Goal: Task Accomplishment & Management: Manage account settings

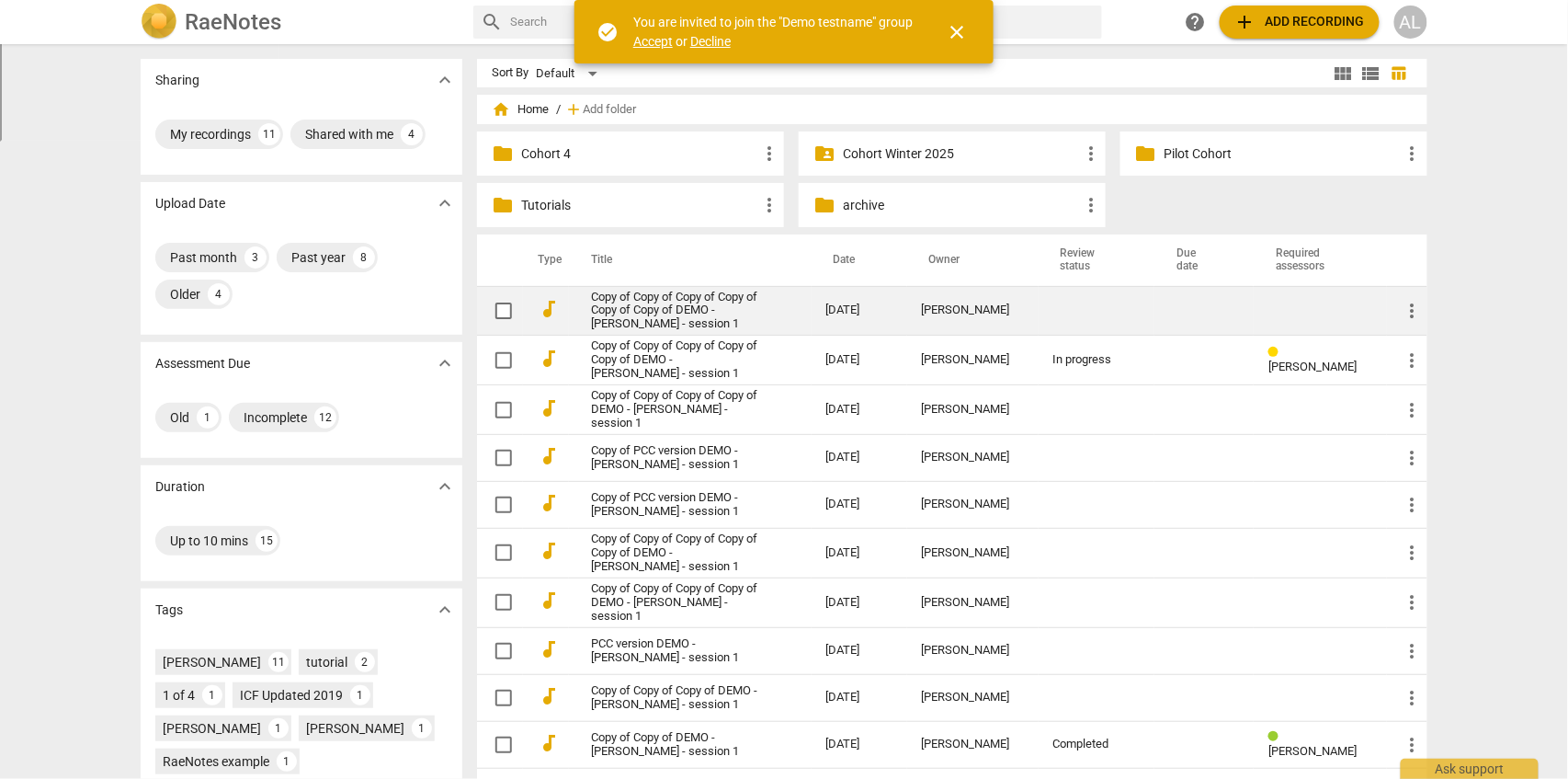
click at [654, 308] on link "Copy of Copy of Copy of Copy of Copy of Copy of DEMO - [PERSON_NAME] - session 1" at bounding box center [676, 311] width 169 height 42
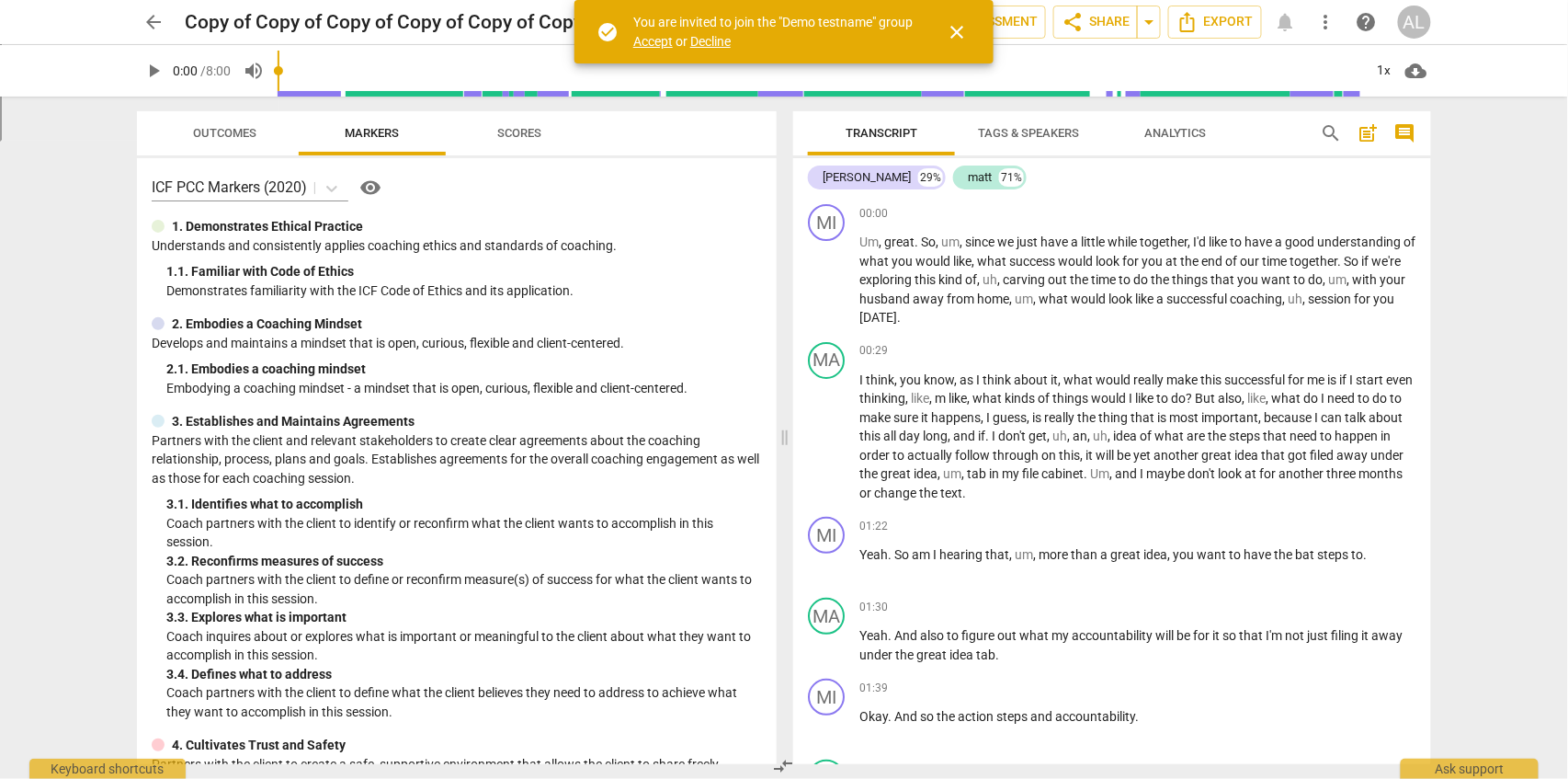
click at [962, 29] on span "close" at bounding box center [956, 32] width 22 height 22
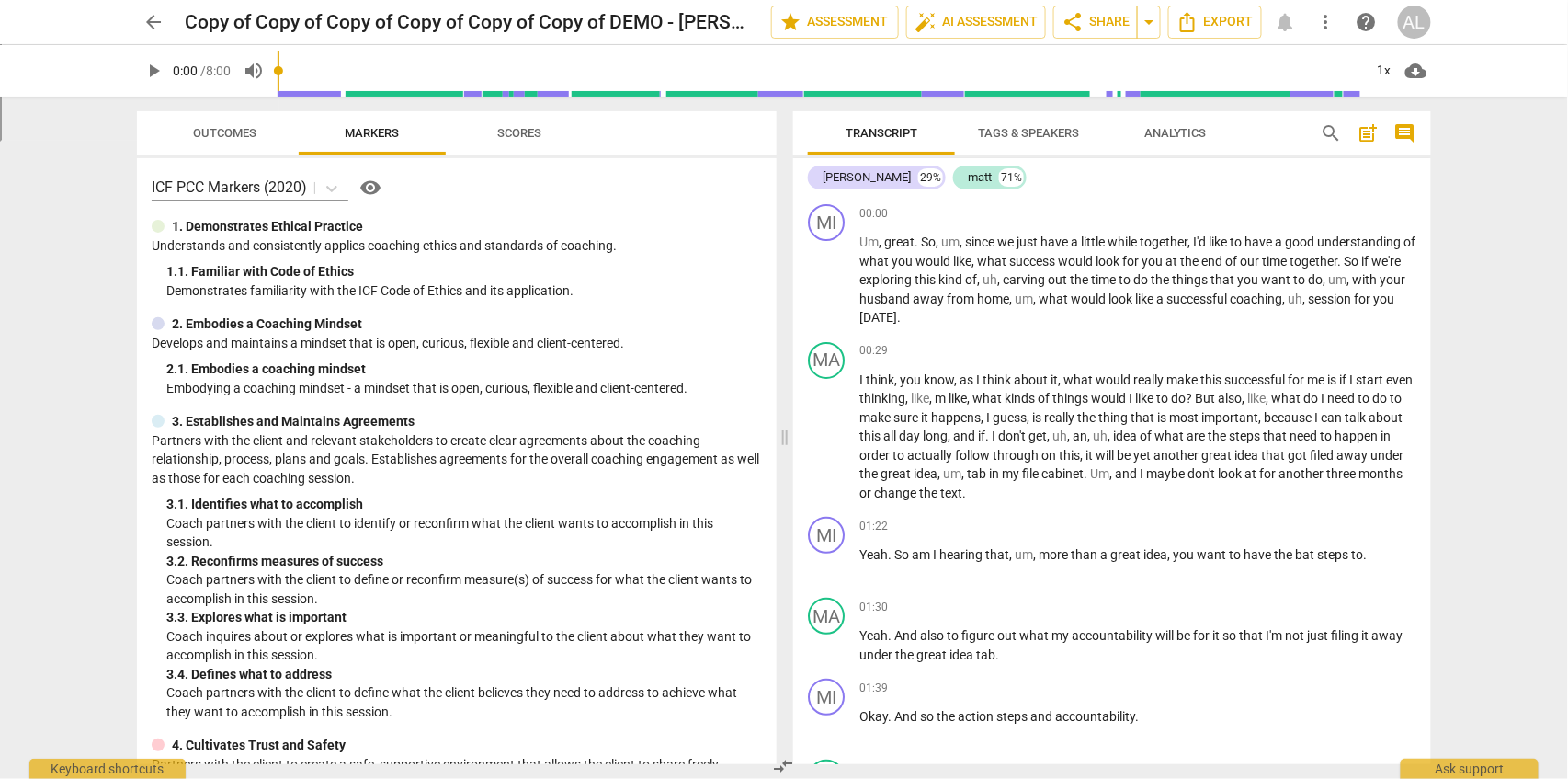
click at [158, 21] on span "arrow_back" at bounding box center [153, 21] width 22 height 22
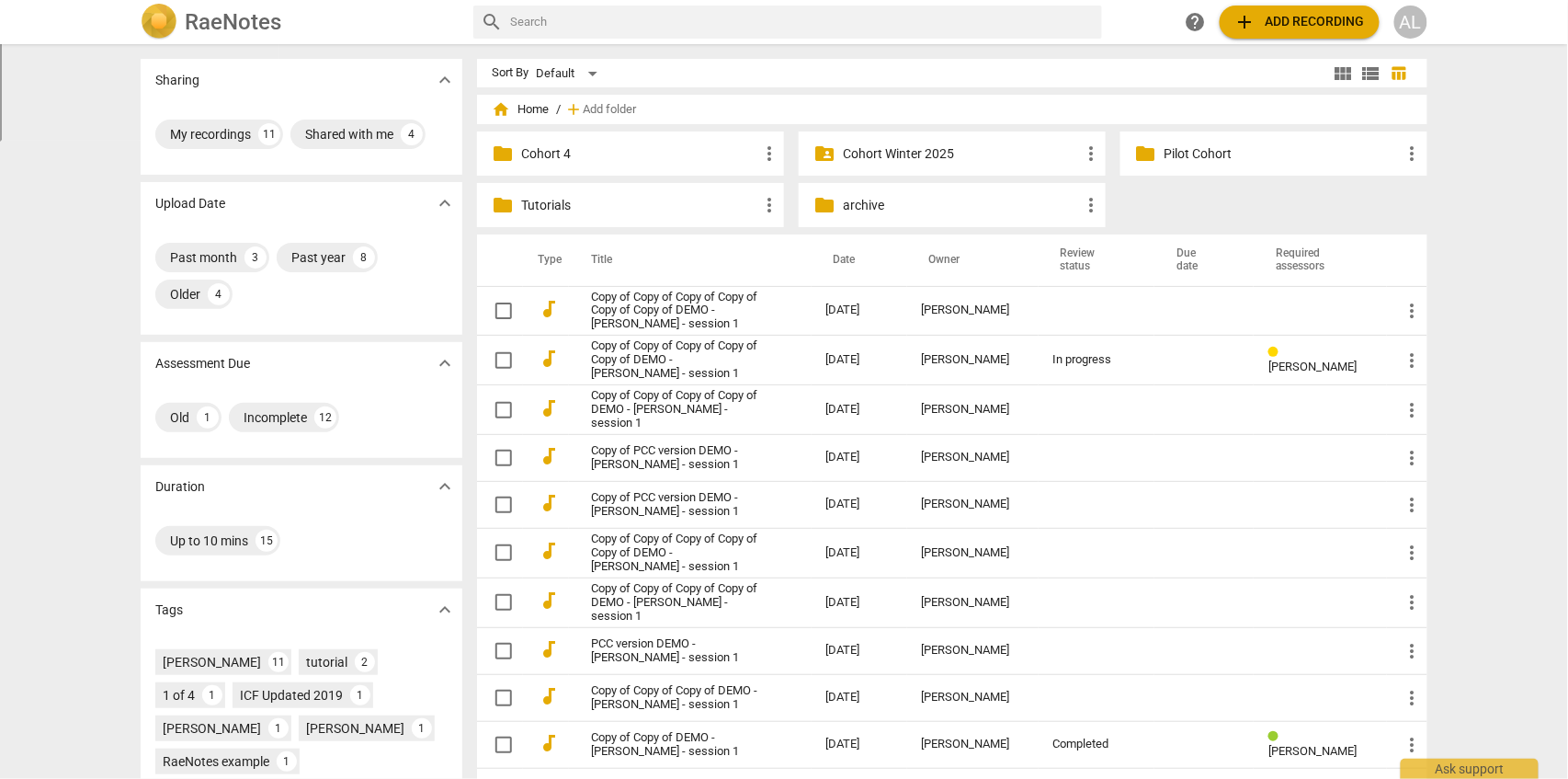
click at [181, 23] on div "RaeNotes" at bounding box center [300, 22] width 318 height 37
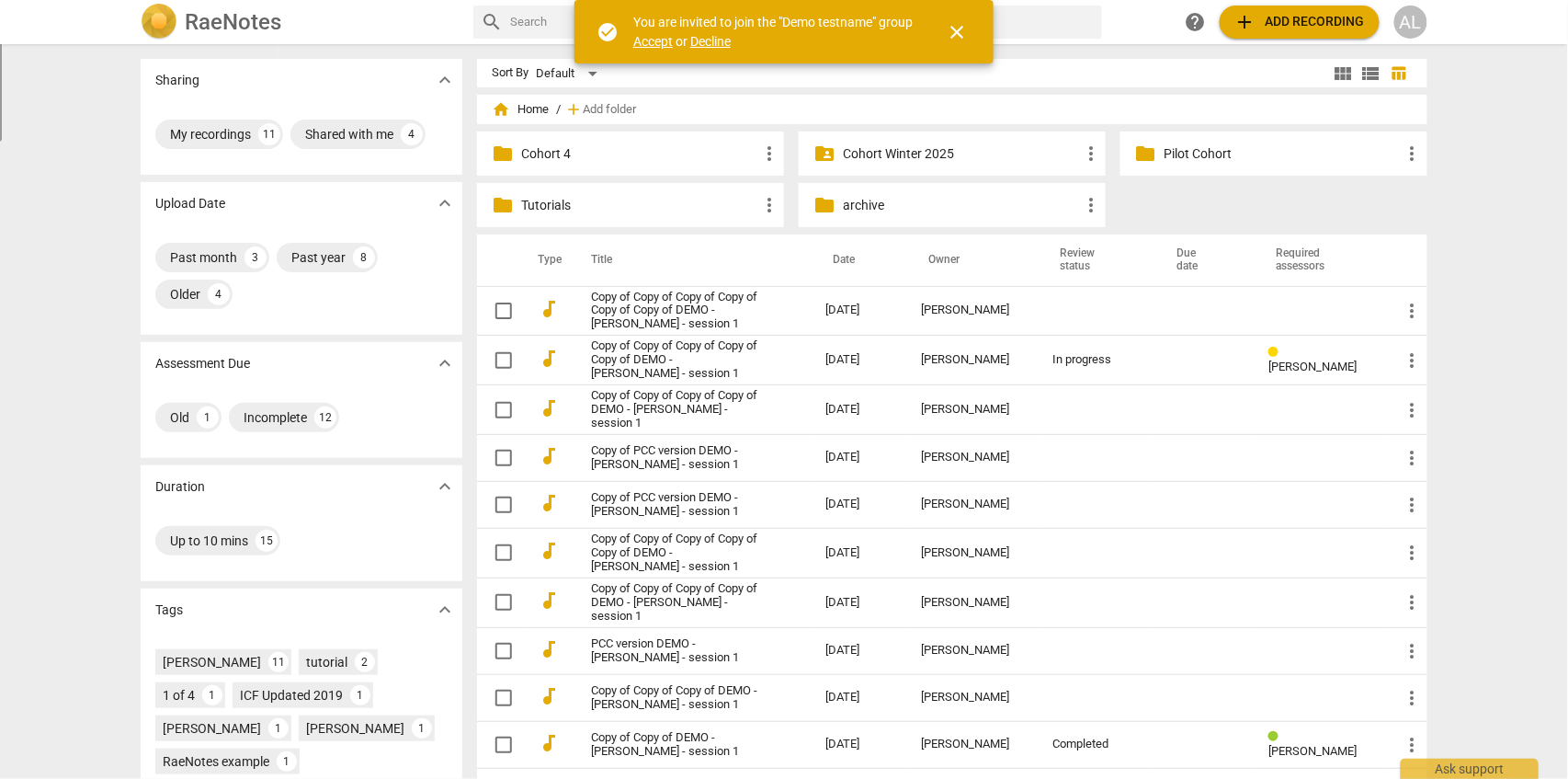
click at [959, 31] on span "close" at bounding box center [956, 32] width 22 height 22
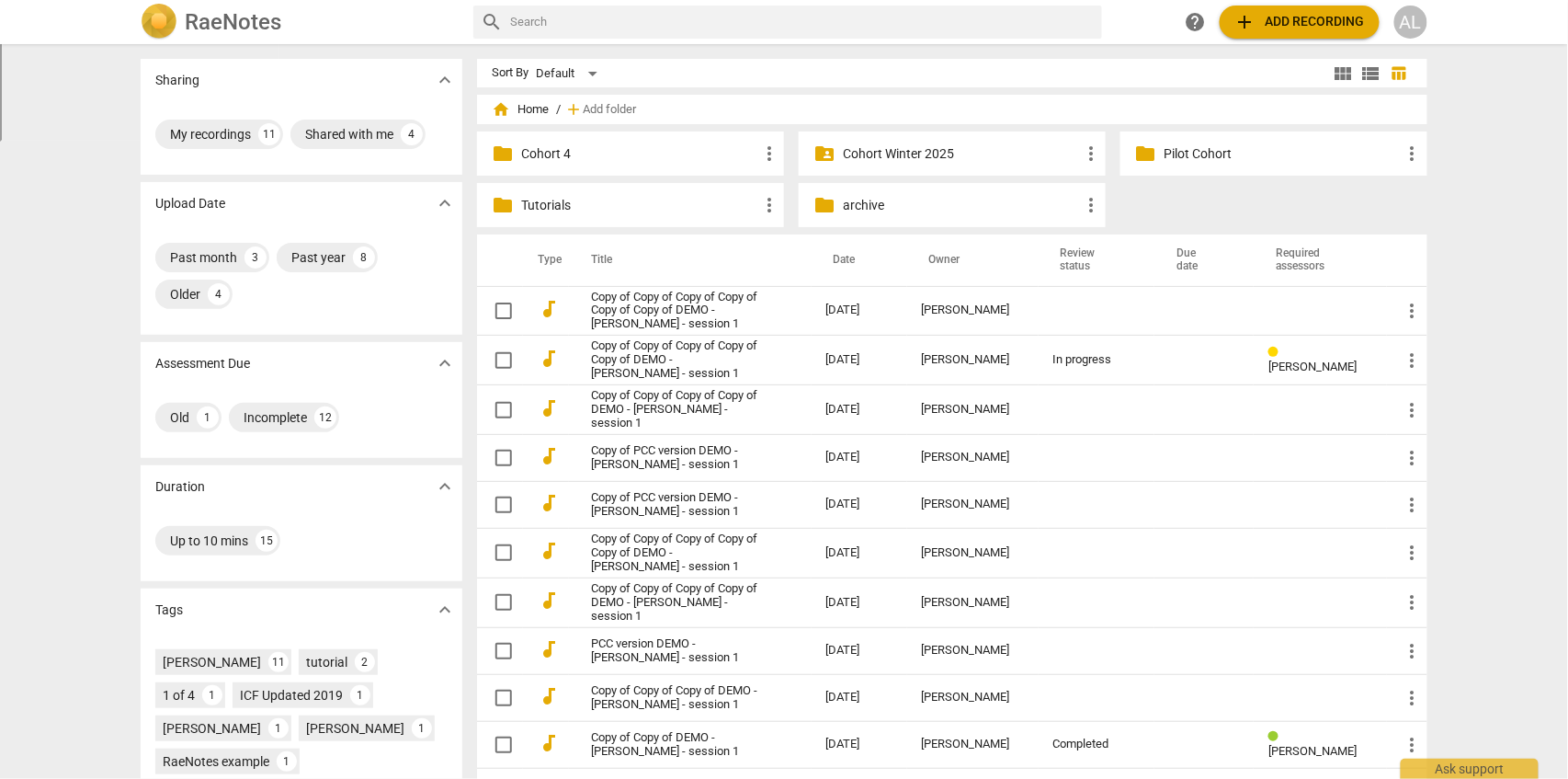
click at [1411, 23] on div "AL" at bounding box center [1411, 22] width 33 height 33
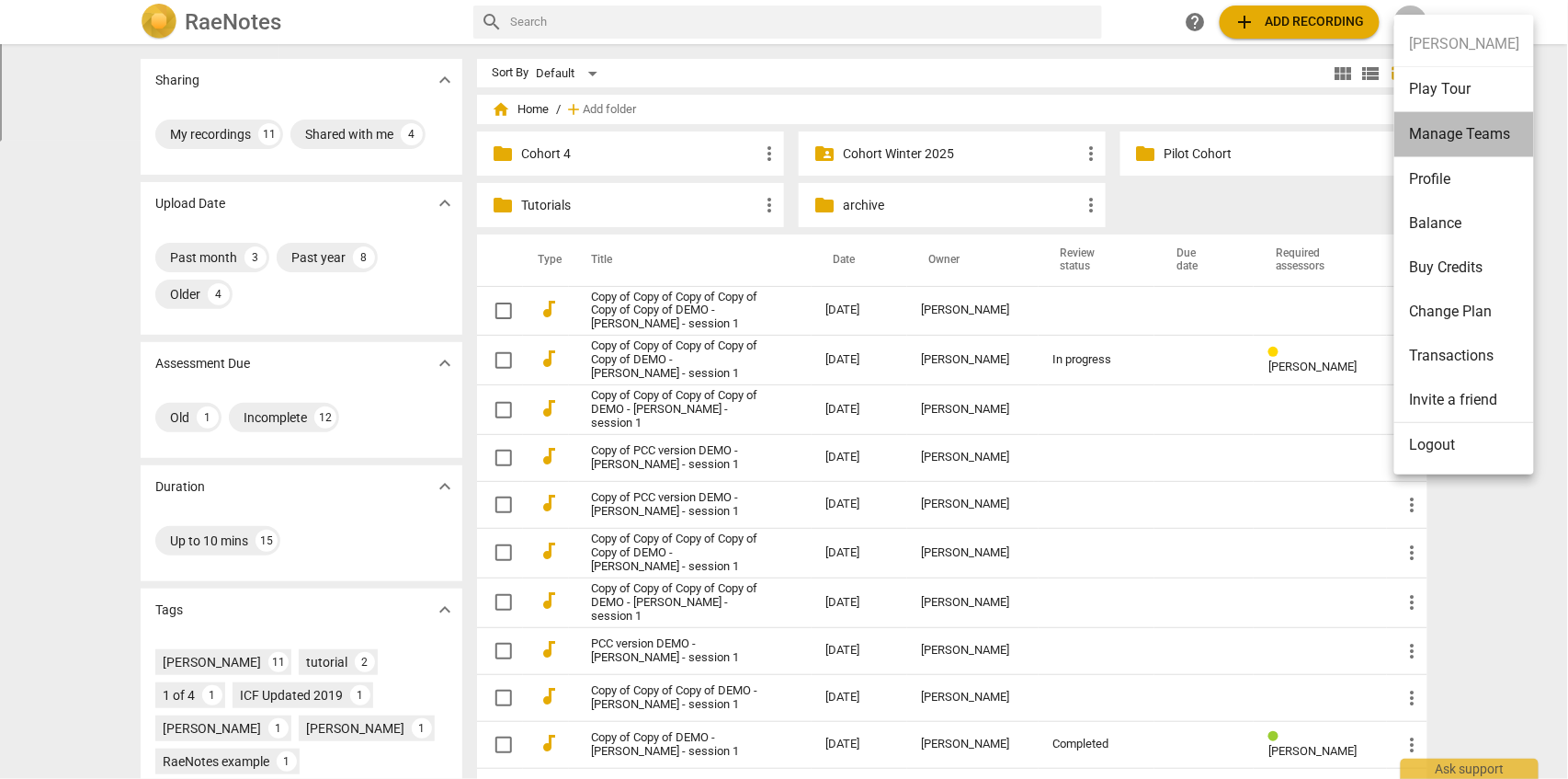
click at [1497, 132] on li "Manage Teams" at bounding box center [1464, 135] width 140 height 45
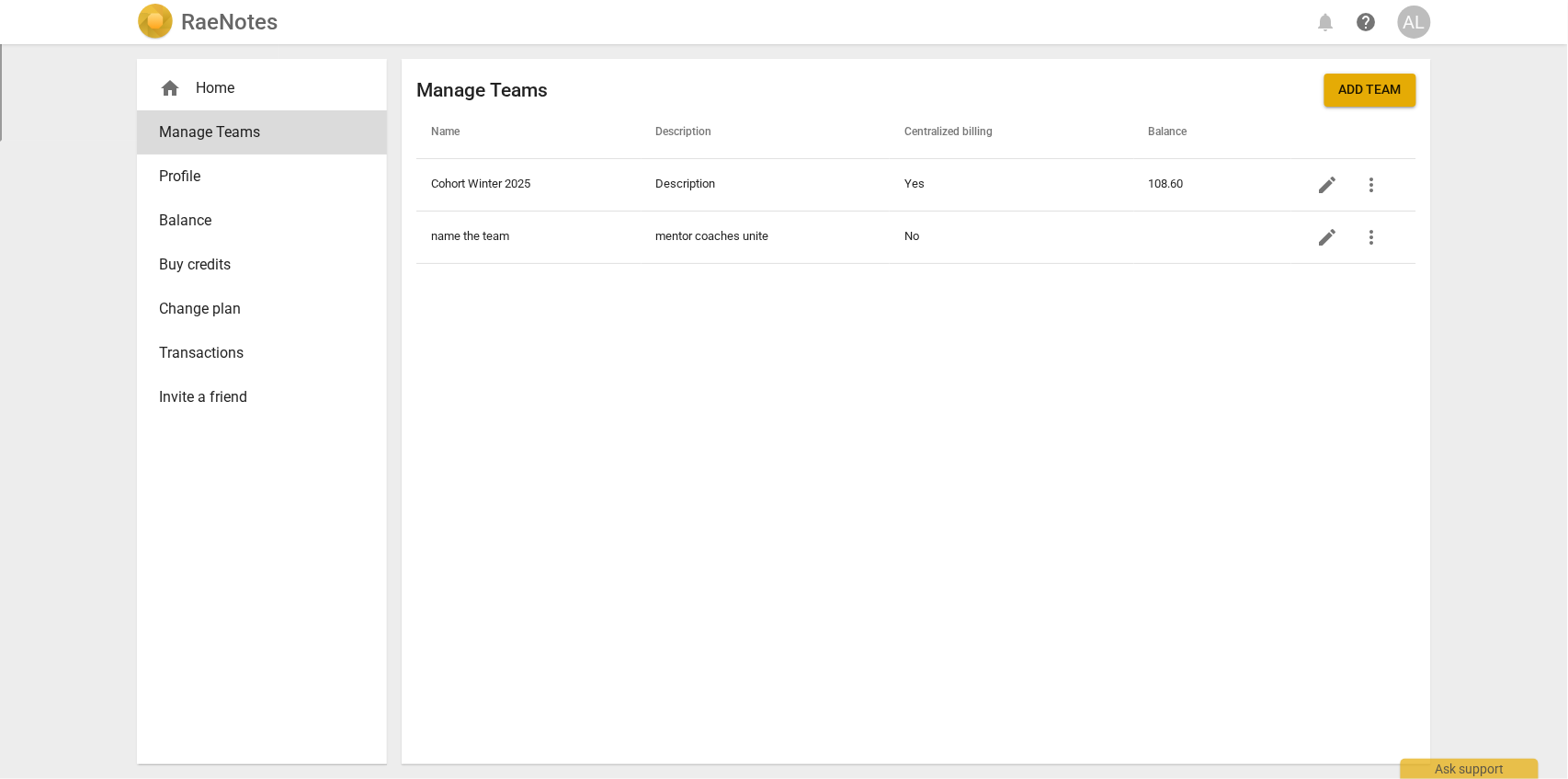
click at [1421, 28] on div "AL" at bounding box center [1415, 22] width 33 height 33
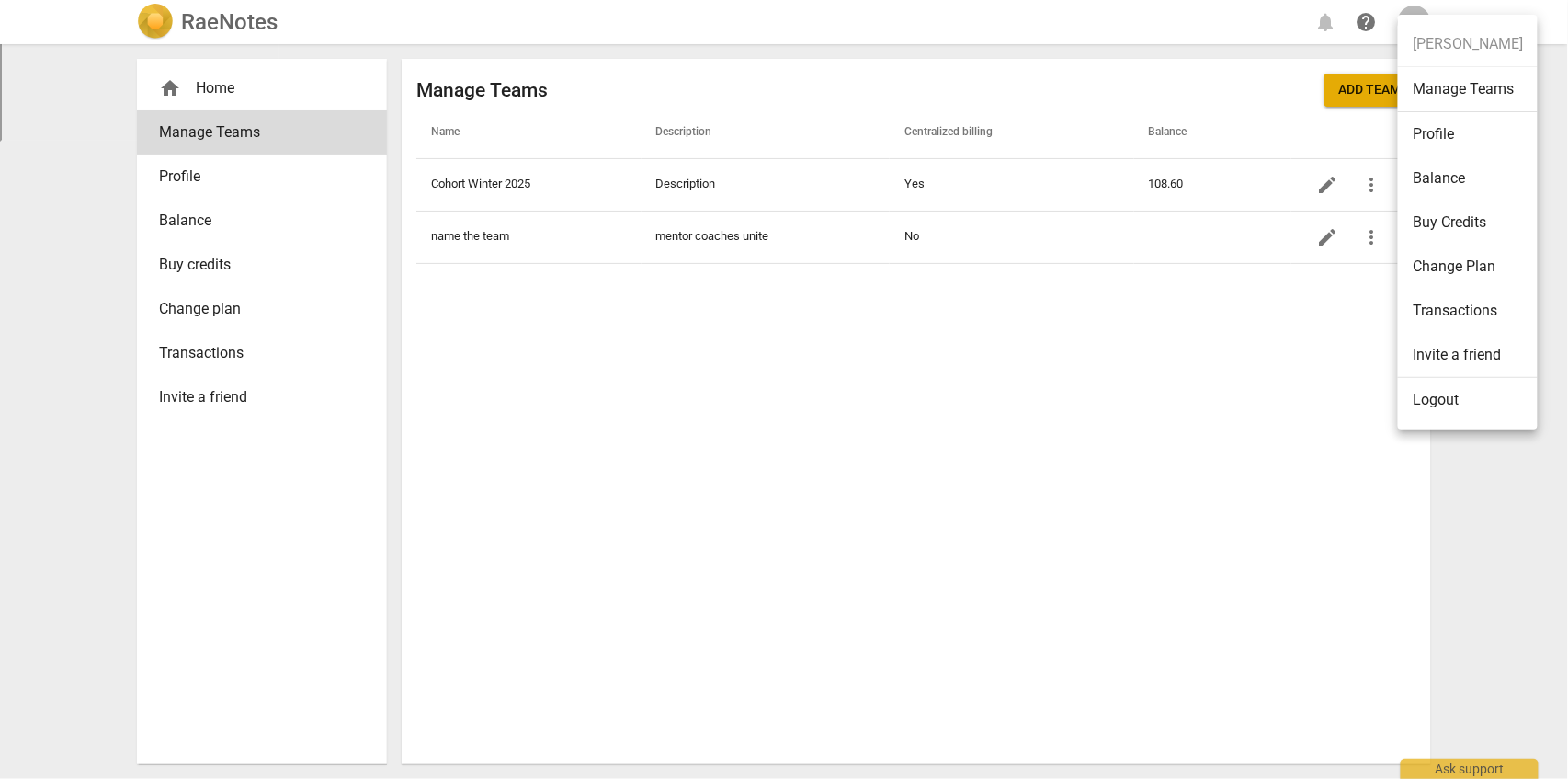
drag, startPoint x: 1311, startPoint y: 369, endPoint x: 1315, endPoint y: 353, distance: 16.5
click at [1313, 363] on div at bounding box center [784, 389] width 1568 height 779
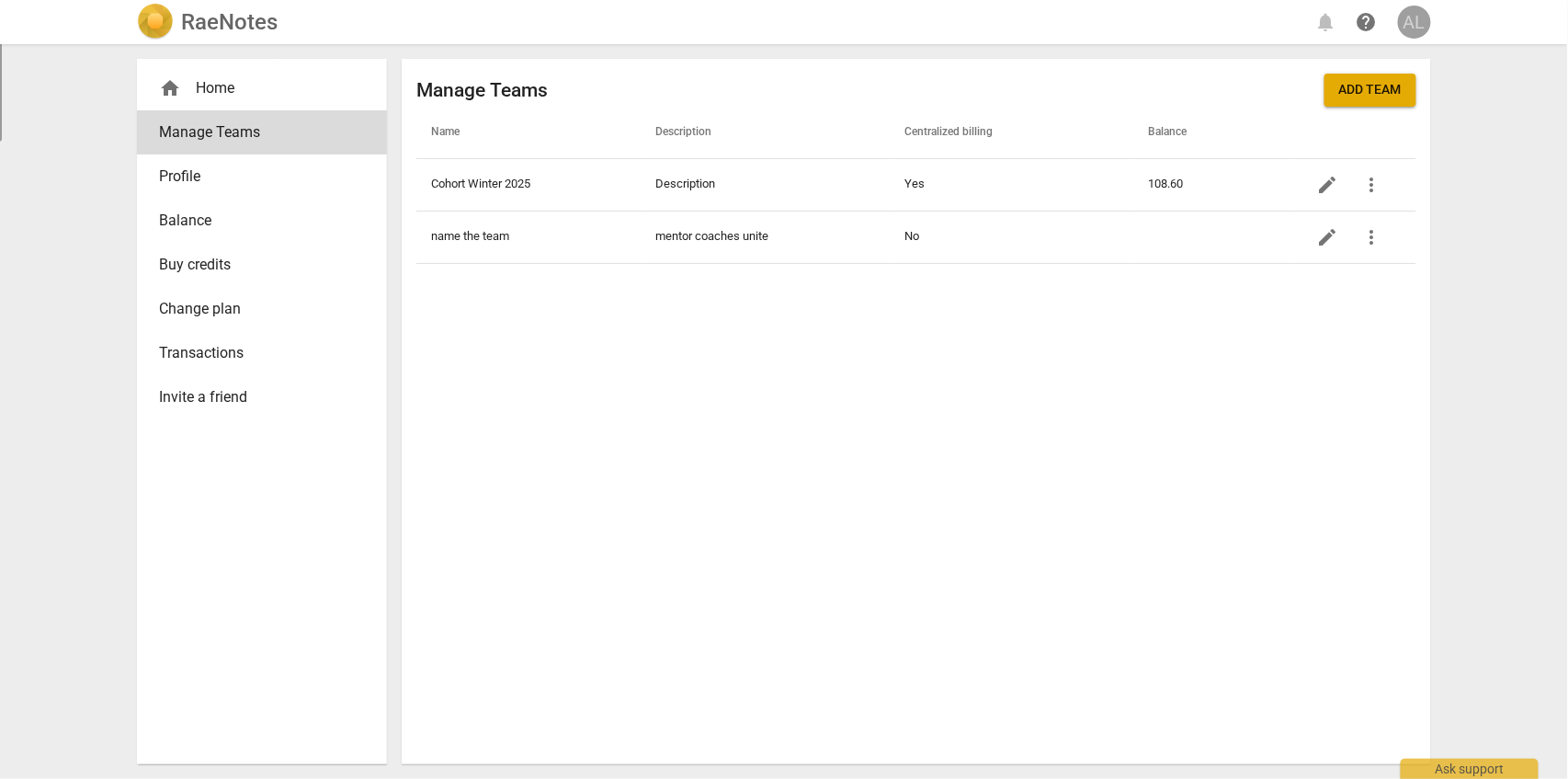
click at [1420, 17] on div "AL" at bounding box center [1415, 22] width 33 height 33
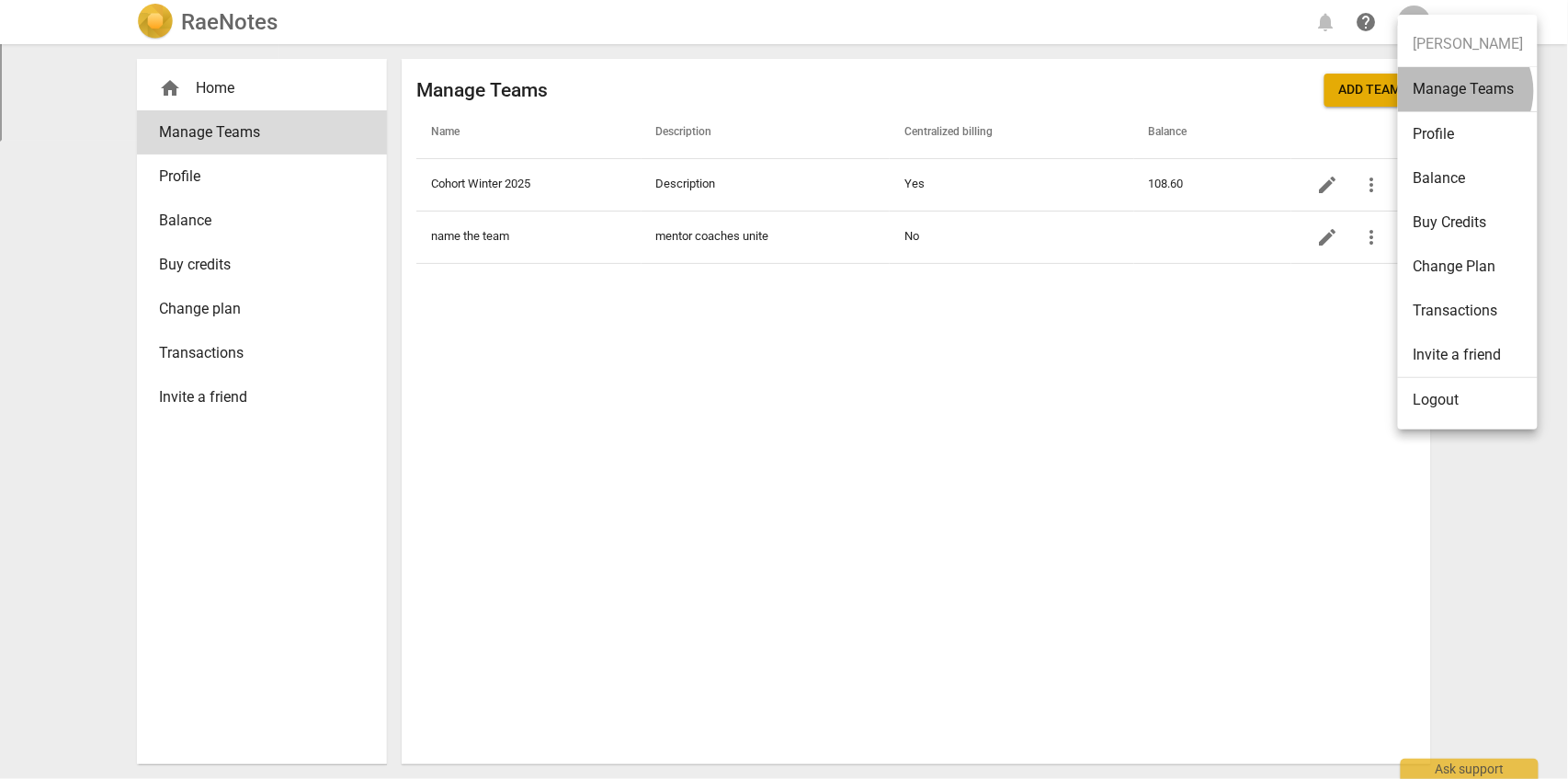
click at [1459, 91] on li "Manage Teams" at bounding box center [1468, 89] width 140 height 45
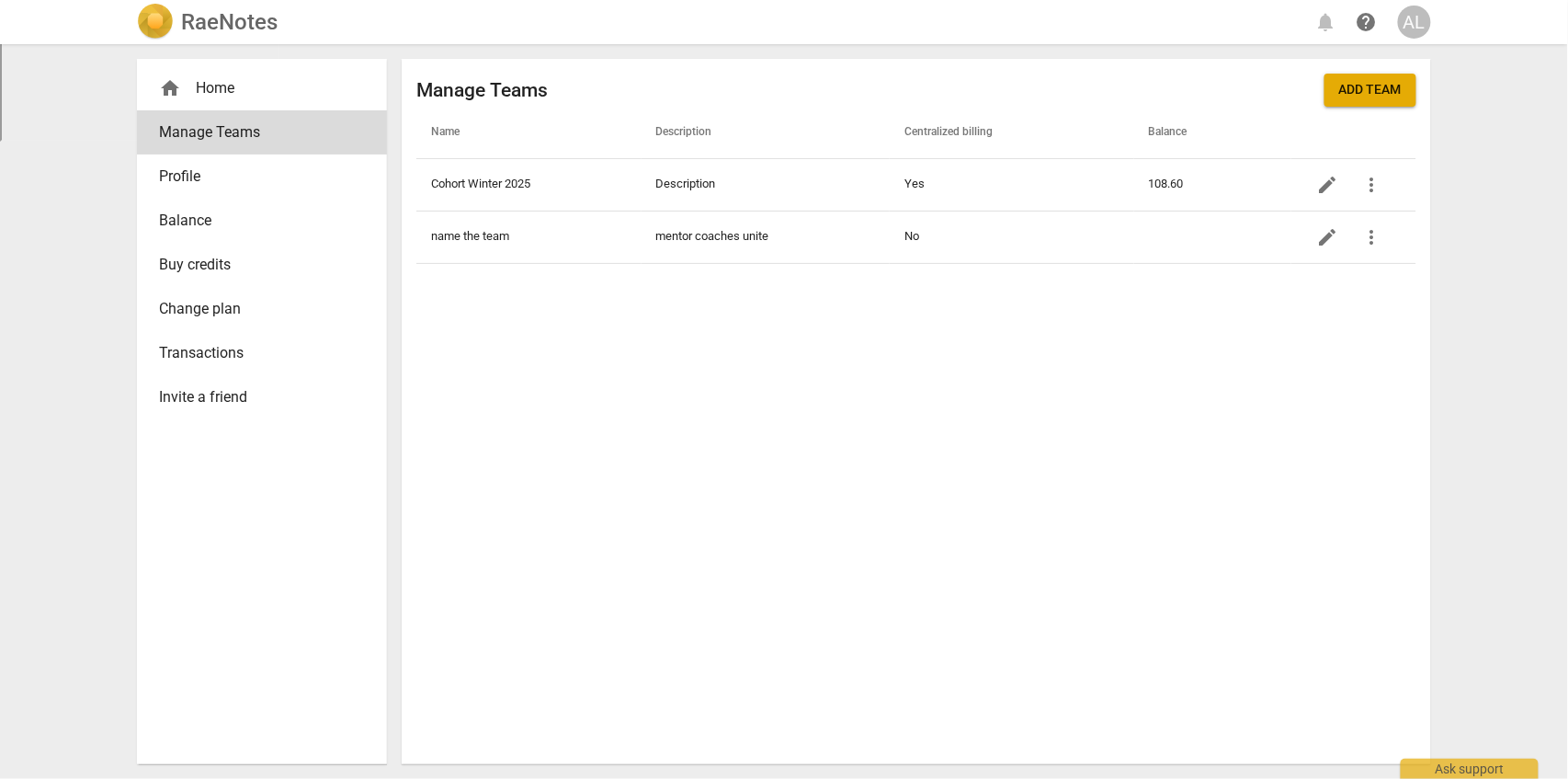
click at [1372, 99] on button "Add team" at bounding box center [1370, 90] width 92 height 33
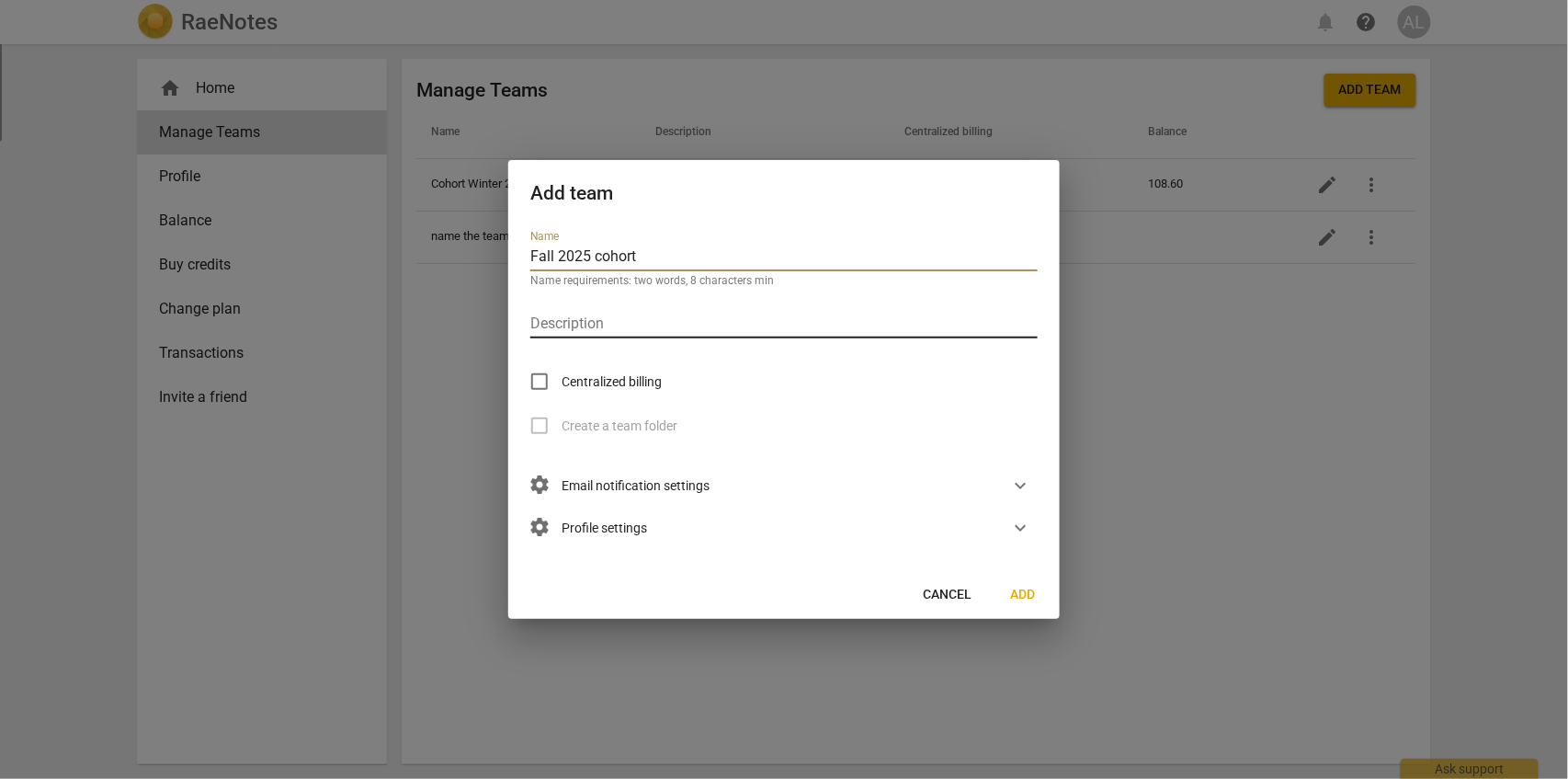
type input "Fall 2025 cohort"
type input "new class"
click at [1008, 486] on span "expand_more" at bounding box center [1020, 485] width 27 height 22
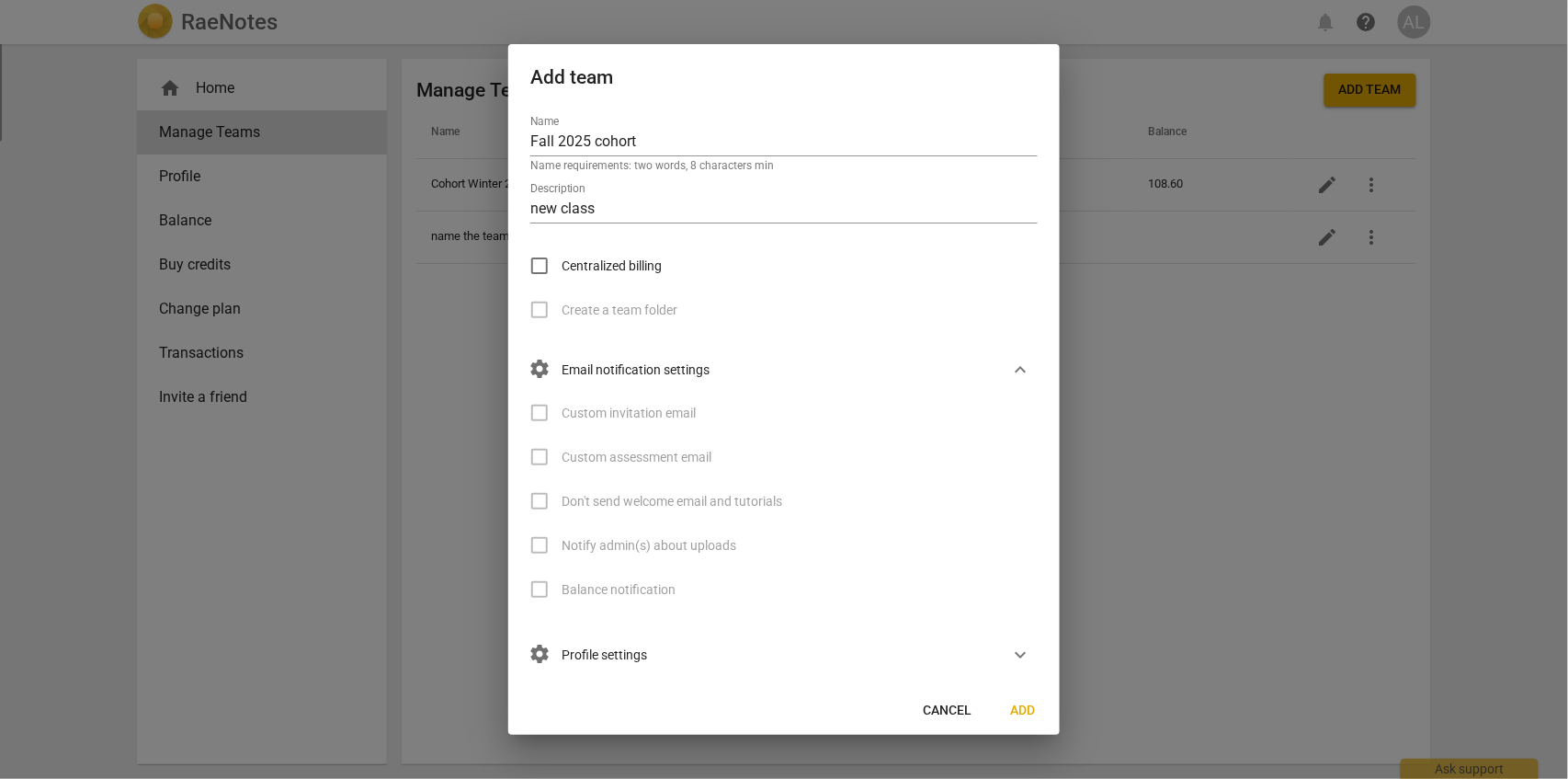
click at [537, 366] on span "settings" at bounding box center [539, 369] width 22 height 22
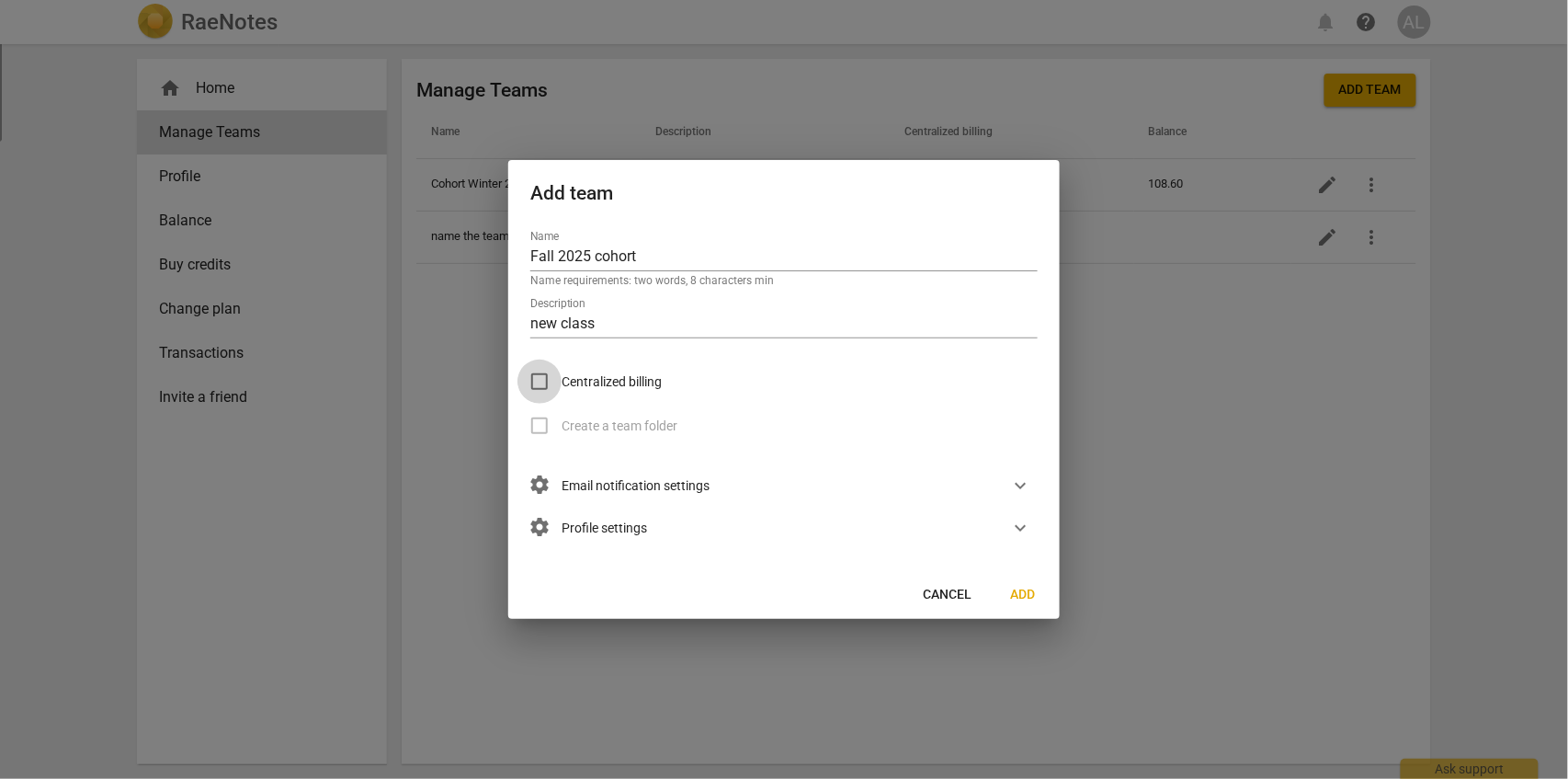
click at [537, 379] on input "Centralized billing" at bounding box center [540, 382] width 45 height 45
checkbox input "true"
click at [538, 429] on input "Create a team folder" at bounding box center [540, 426] width 45 height 45
checkbox input "true"
click at [541, 378] on input "Centralized billing" at bounding box center [540, 382] width 45 height 45
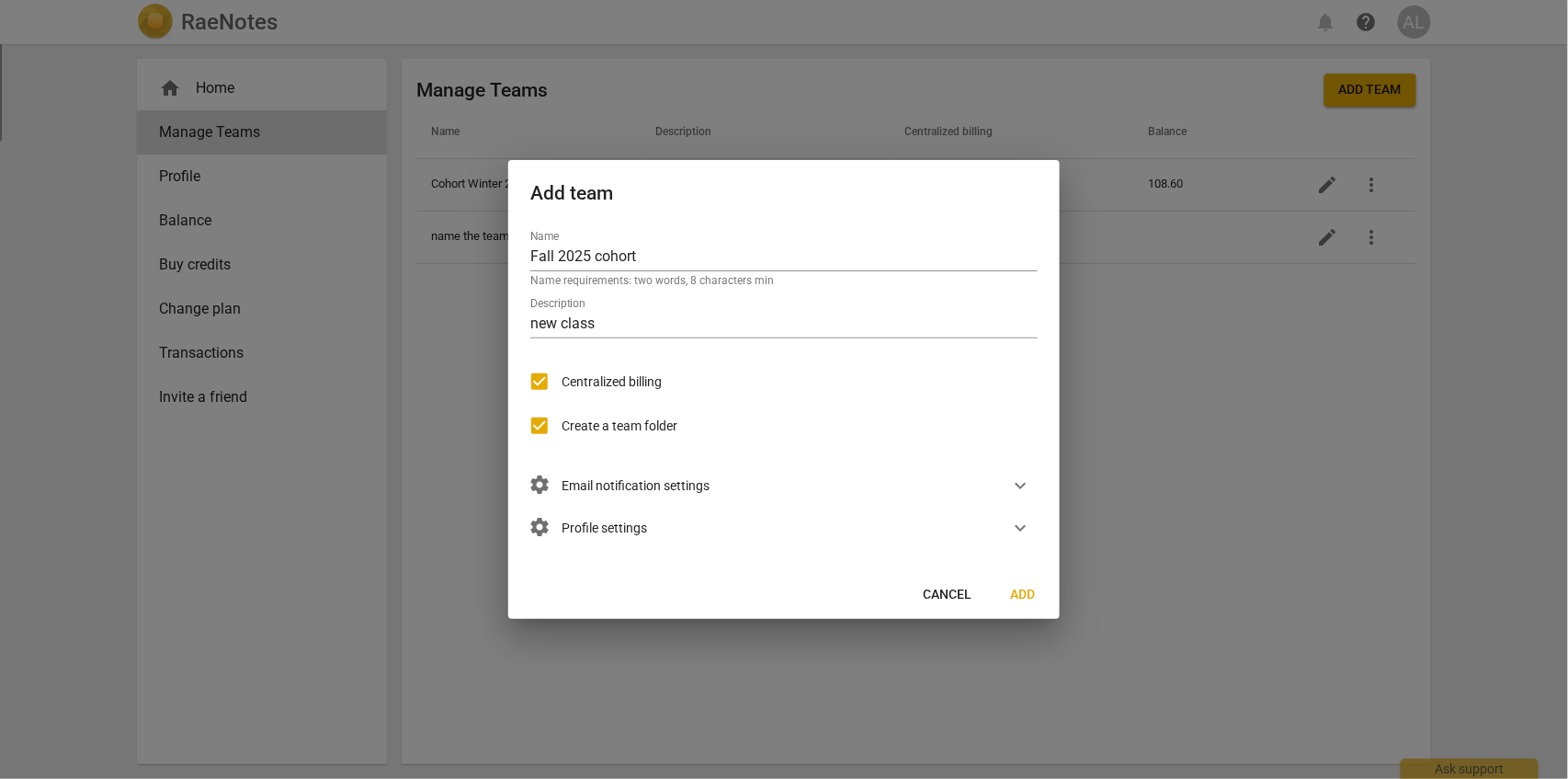
checkbox input "false"
click at [1015, 596] on span "Add" at bounding box center [1023, 595] width 29 height 18
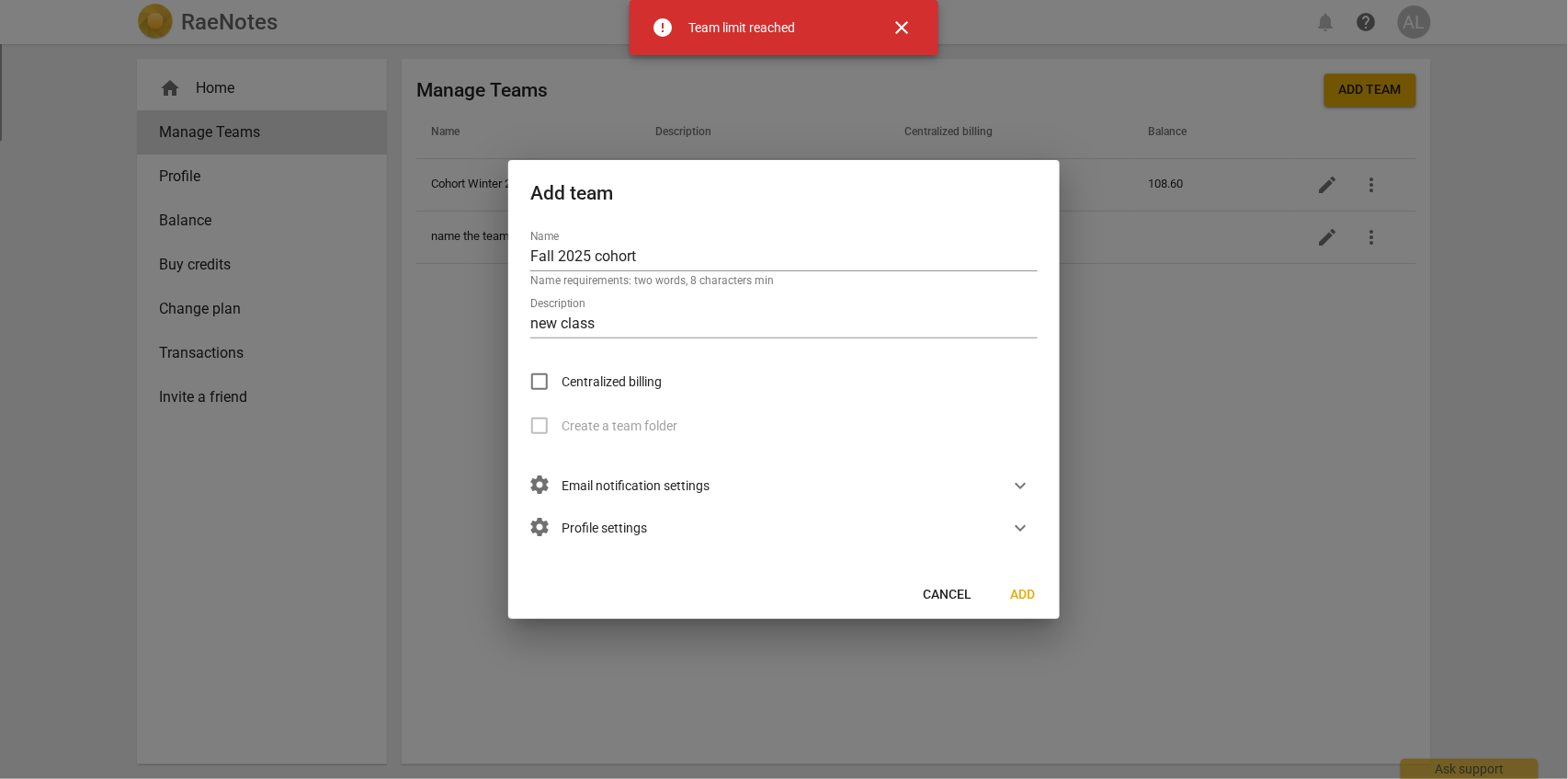
click at [903, 27] on span "close" at bounding box center [902, 27] width 22 height 22
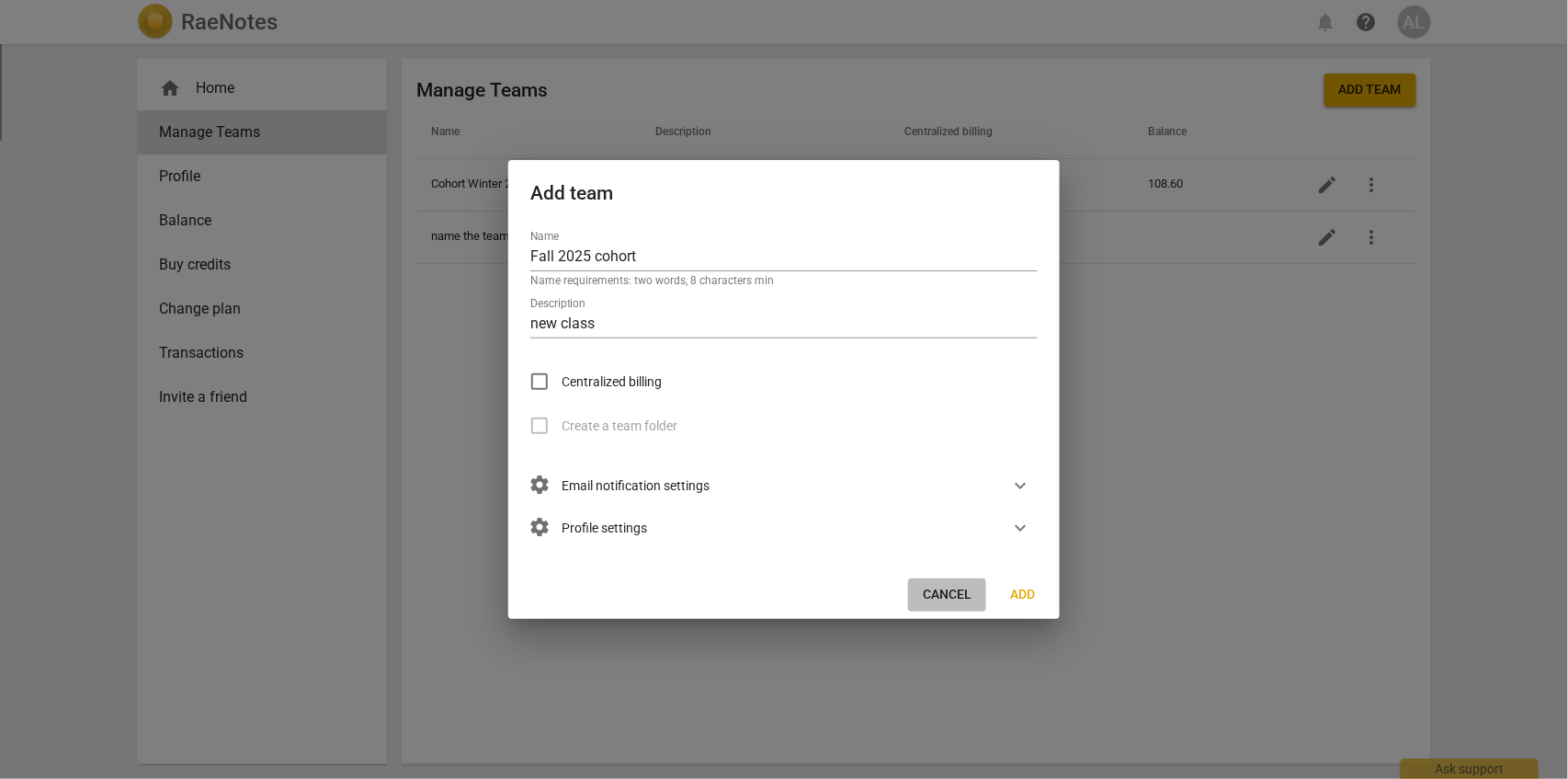
click at [945, 585] on button "Cancel" at bounding box center [947, 595] width 79 height 33
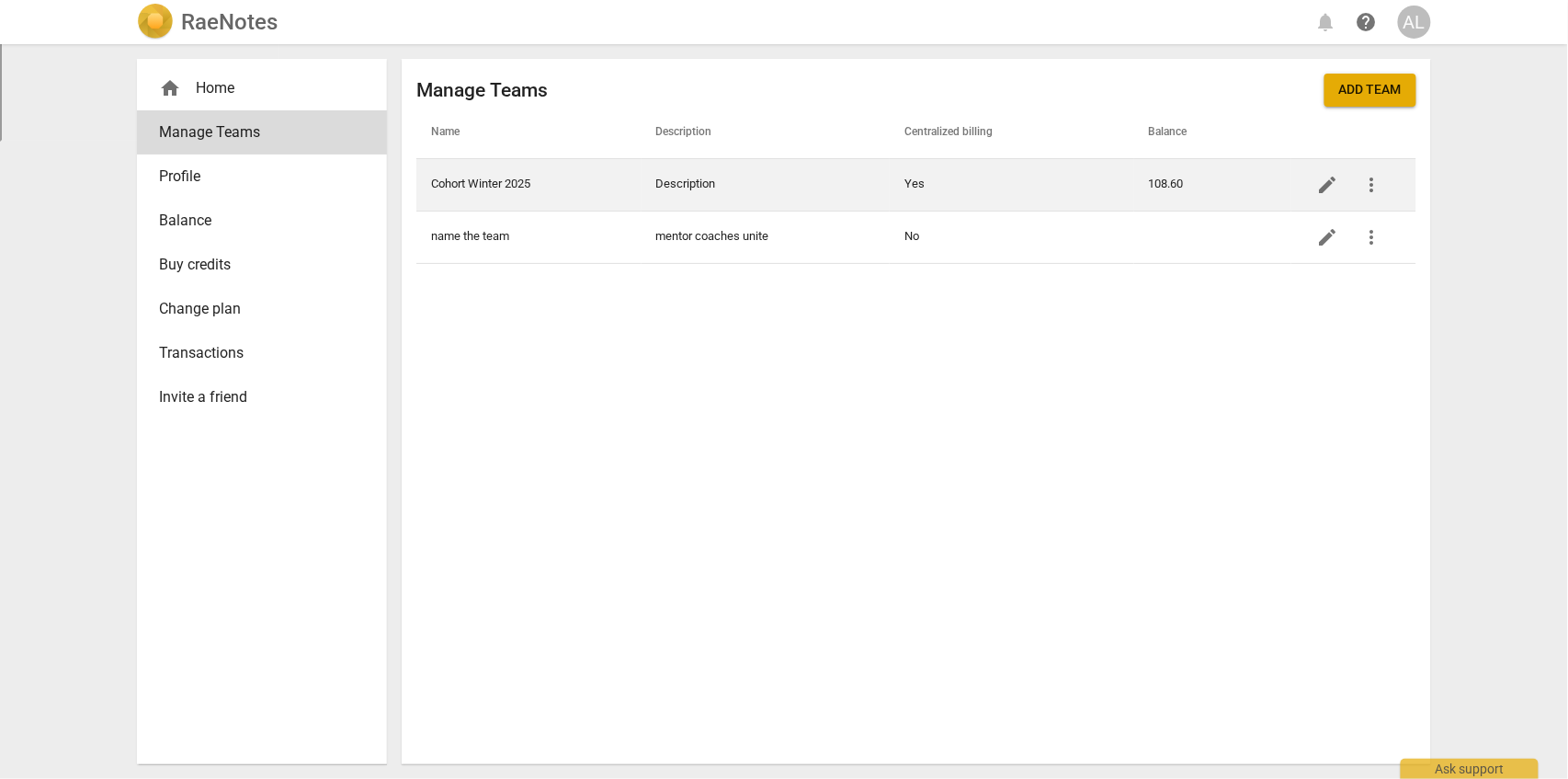
click at [1334, 182] on span "edit" at bounding box center [1328, 184] width 22 height 22
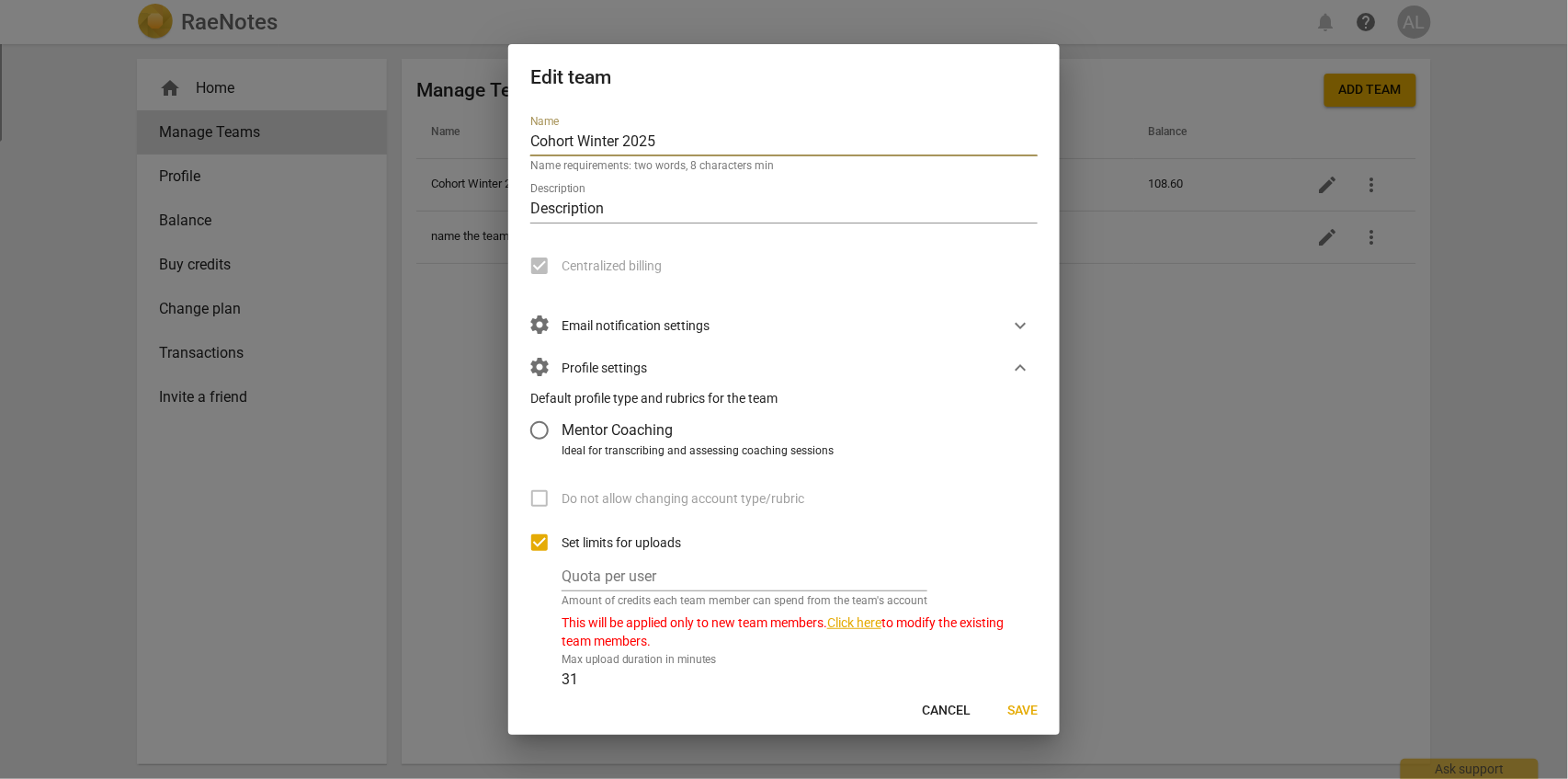
click at [1134, 402] on div at bounding box center [784, 389] width 1568 height 779
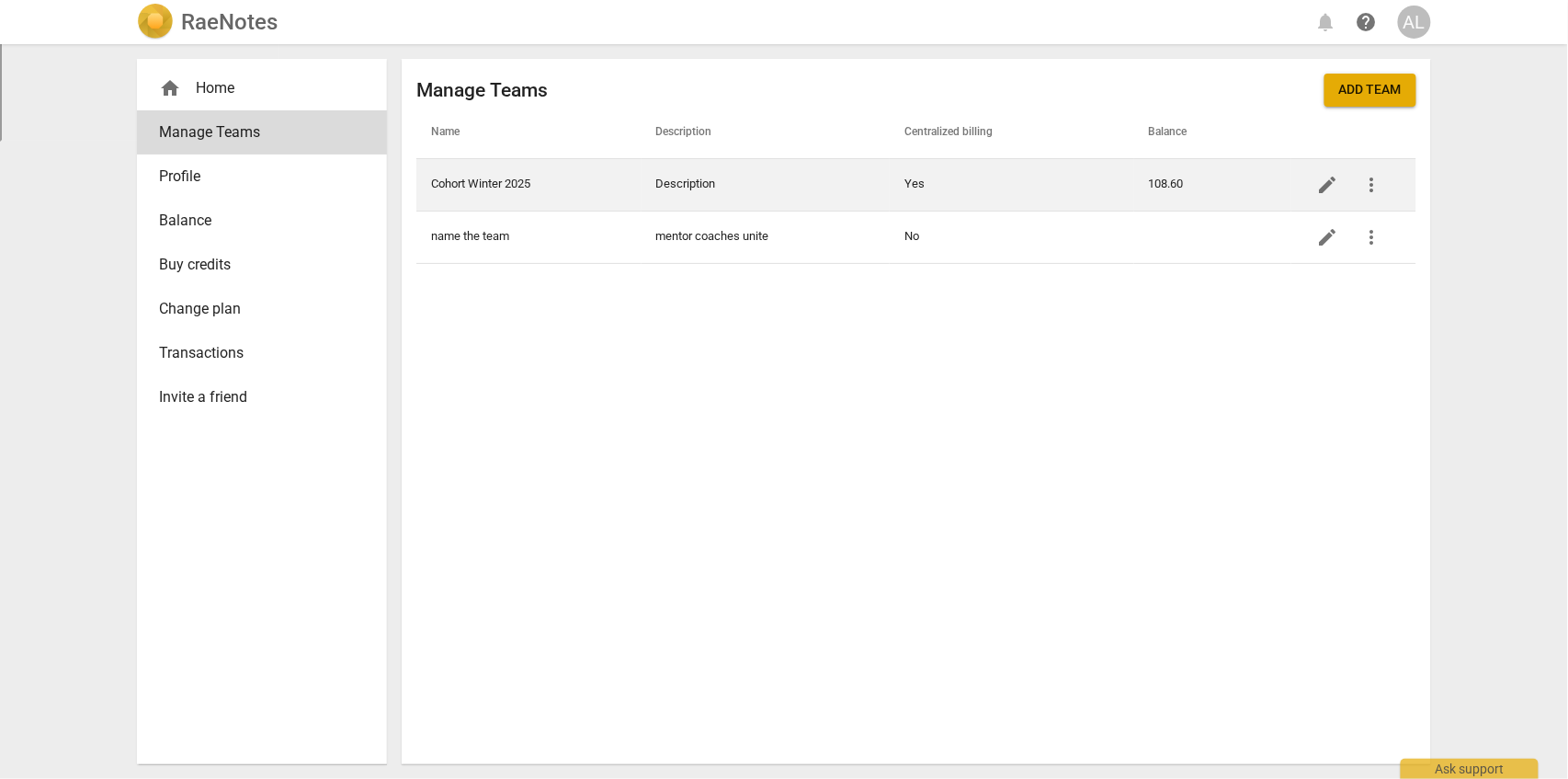
click at [503, 180] on td "Cohort Winter 2025" at bounding box center [528, 184] width 225 height 52
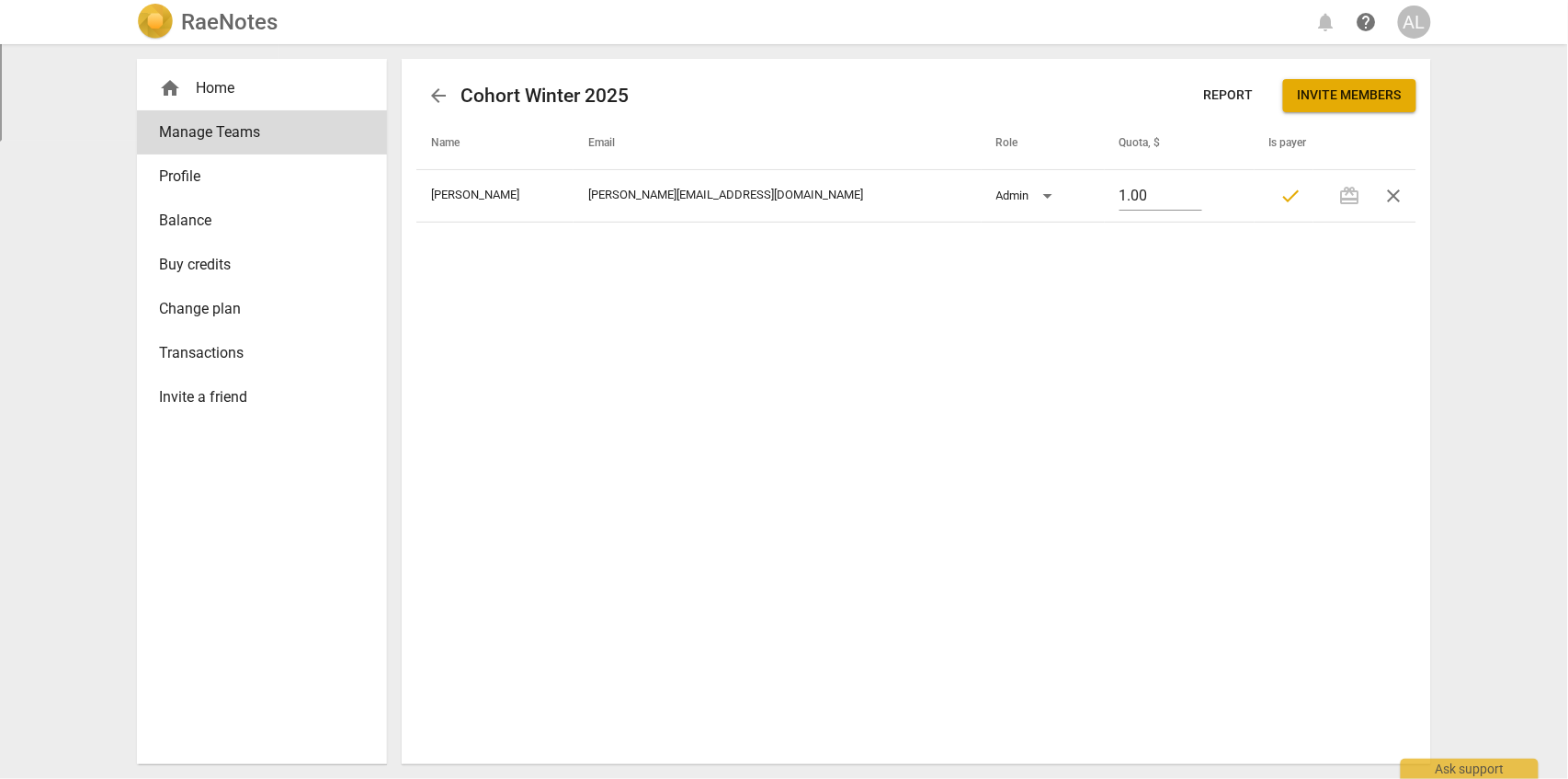
click at [436, 111] on link "arrow_back" at bounding box center [438, 96] width 45 height 45
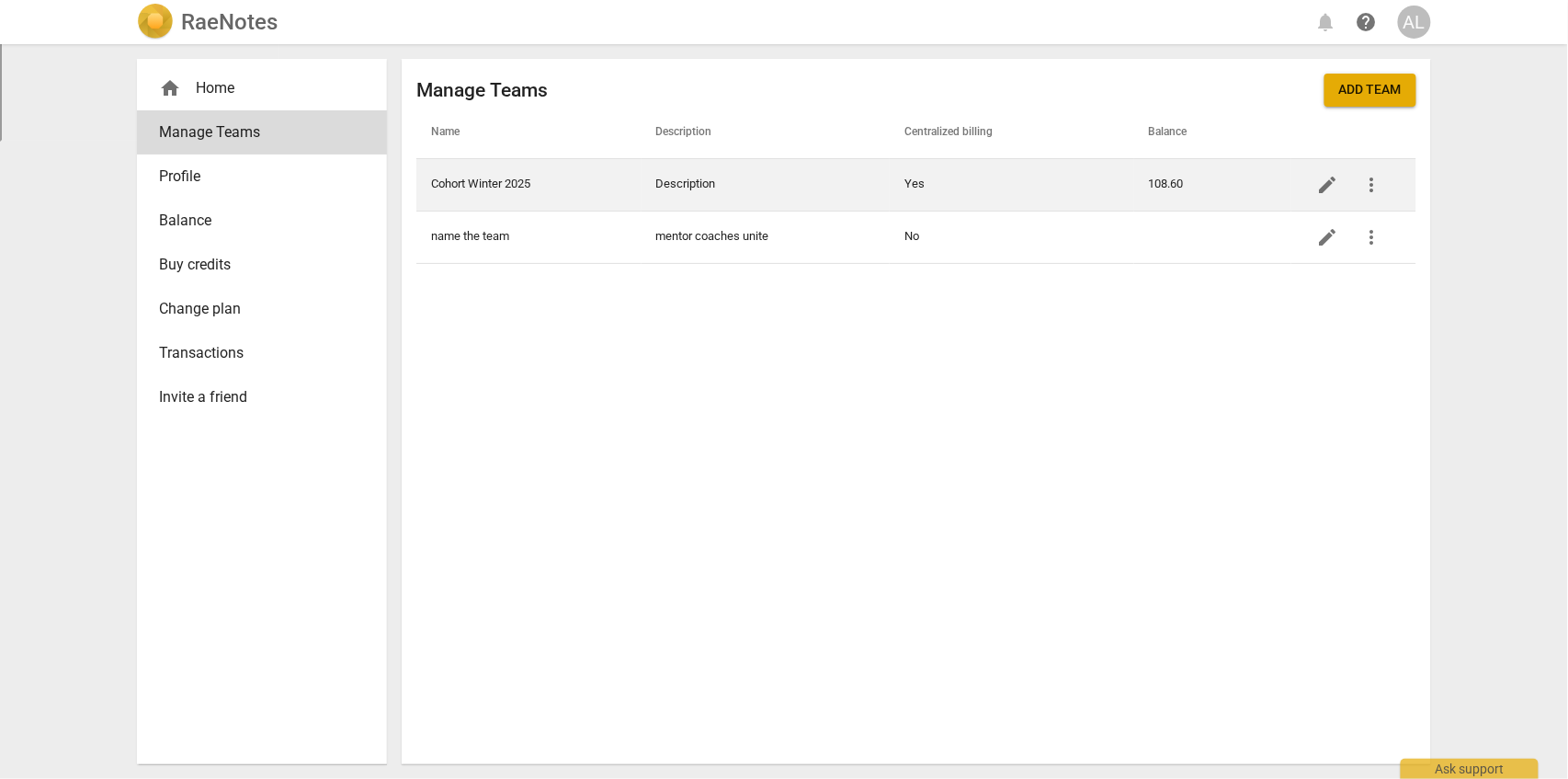
click at [488, 187] on td "Cohort Winter 2025" at bounding box center [528, 184] width 225 height 52
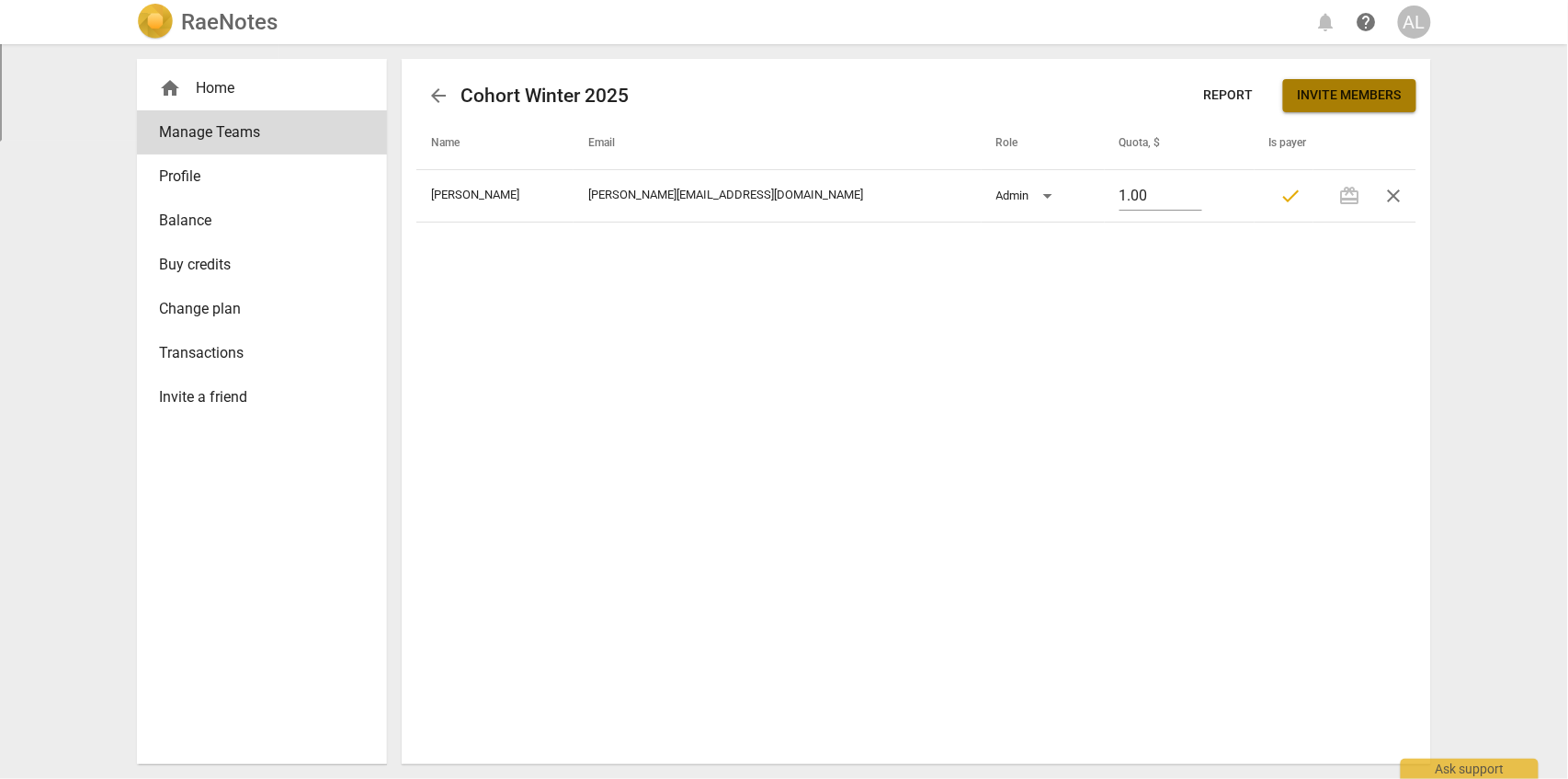
click at [1363, 97] on span "Invite members" at bounding box center [1349, 95] width 104 height 18
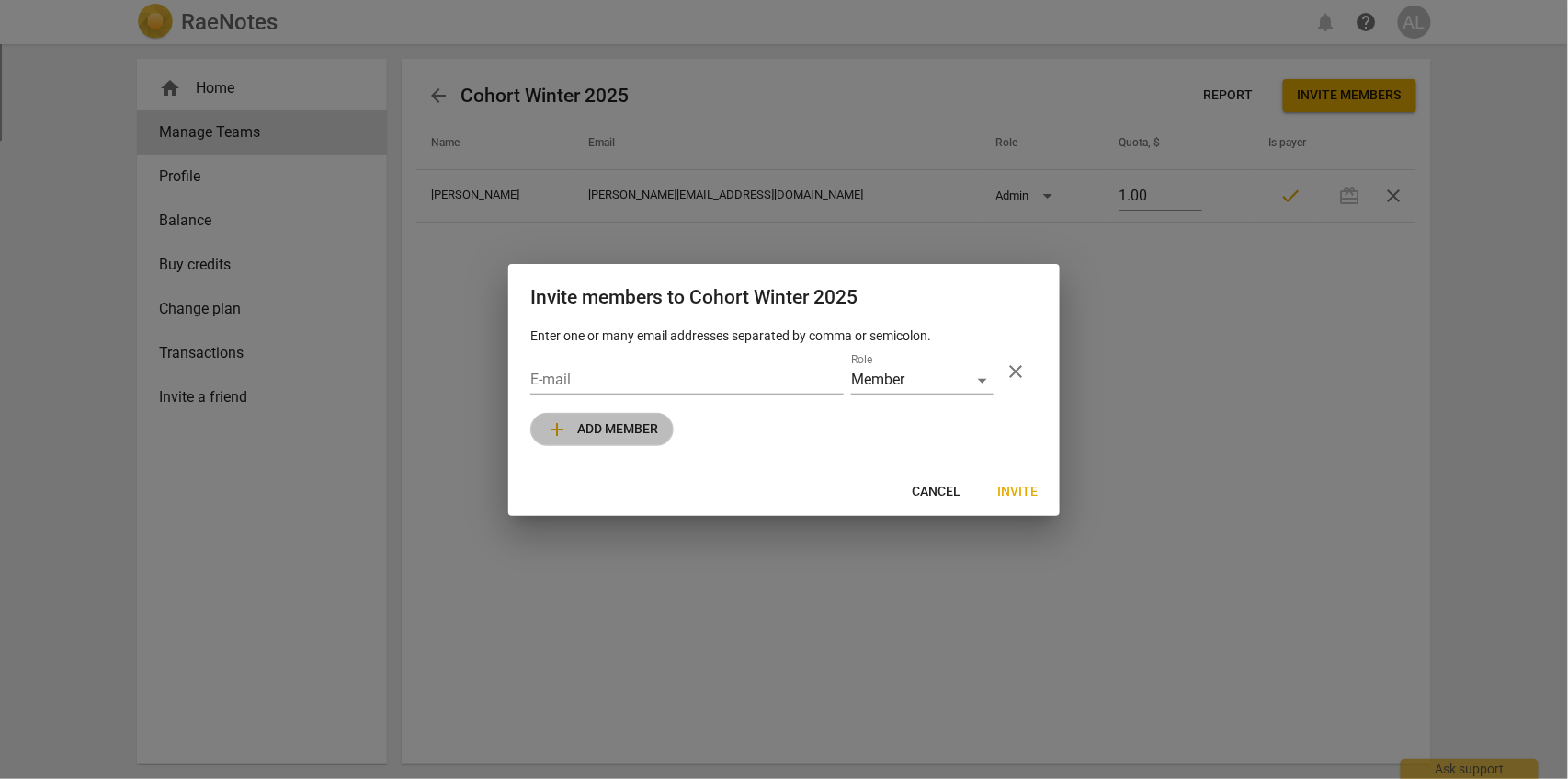
click at [594, 431] on span "add Add member" at bounding box center [602, 429] width 112 height 22
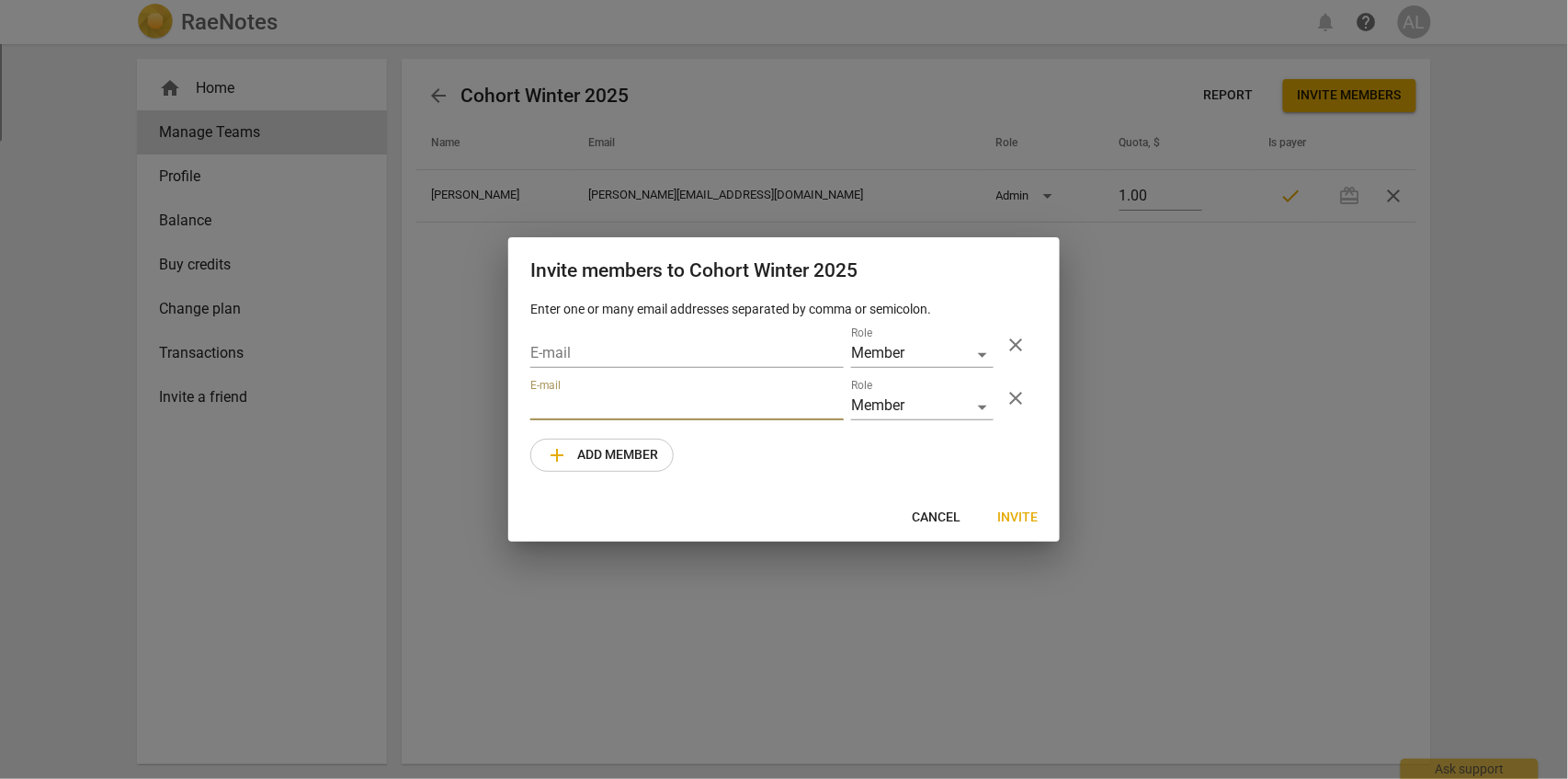
click at [607, 451] on span "add Add member" at bounding box center [602, 455] width 112 height 22
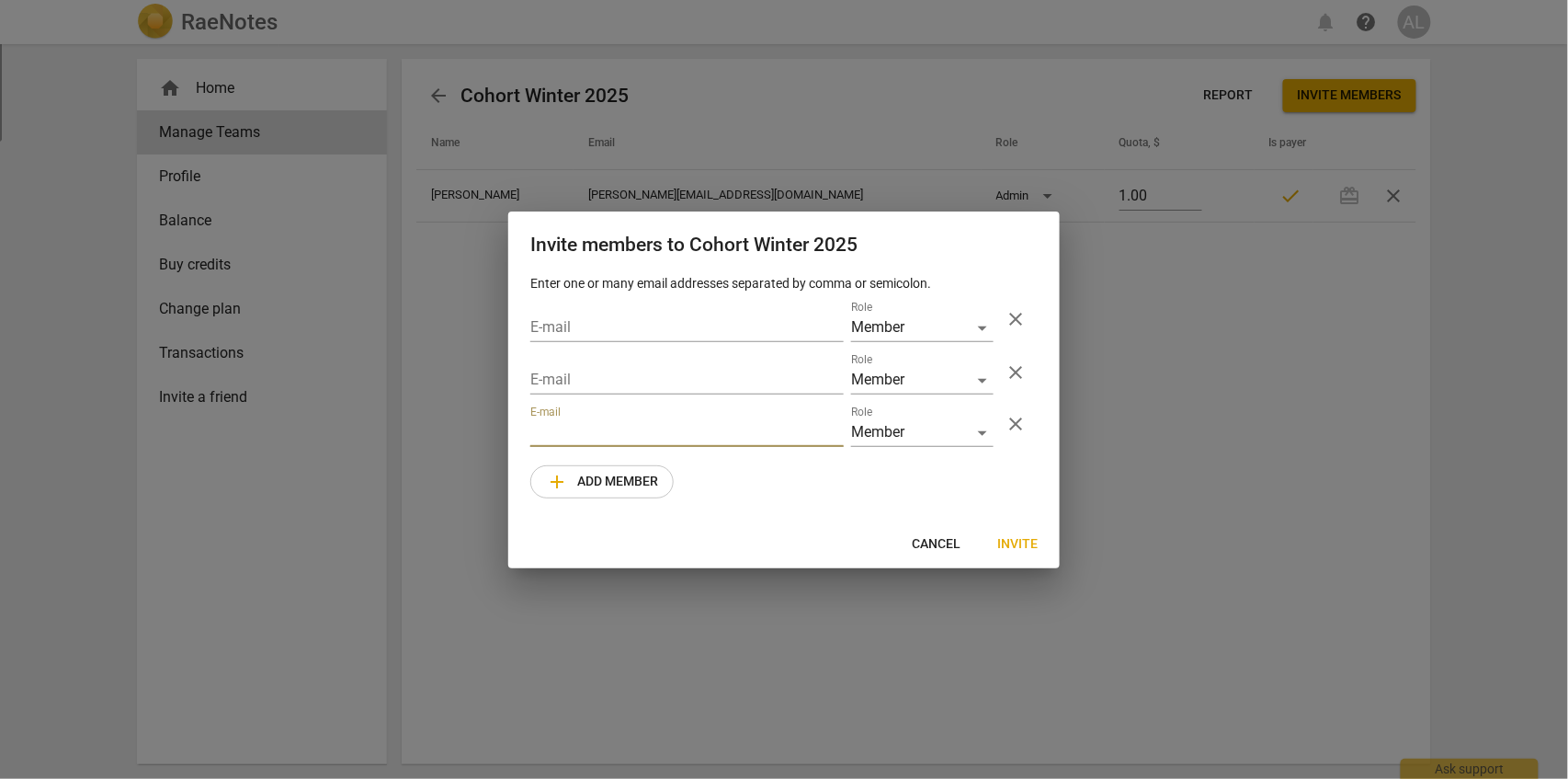
click at [604, 495] on button "add Add member" at bounding box center [602, 482] width 144 height 33
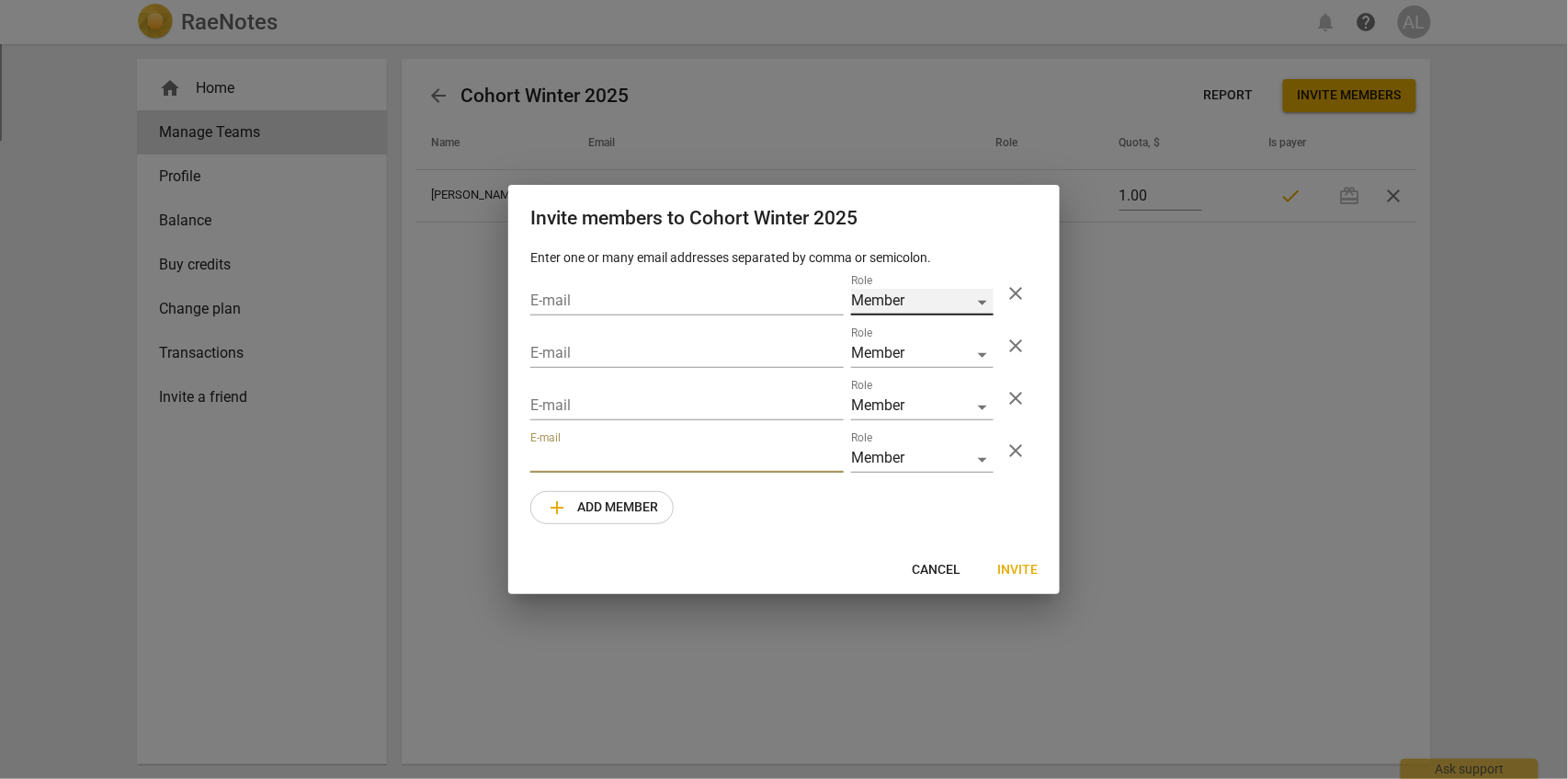
click at [984, 306] on div "Member" at bounding box center [922, 302] width 143 height 26
click at [923, 301] on li "Member" at bounding box center [923, 303] width 143 height 45
click at [956, 568] on span "Cancel" at bounding box center [936, 569] width 48 height 18
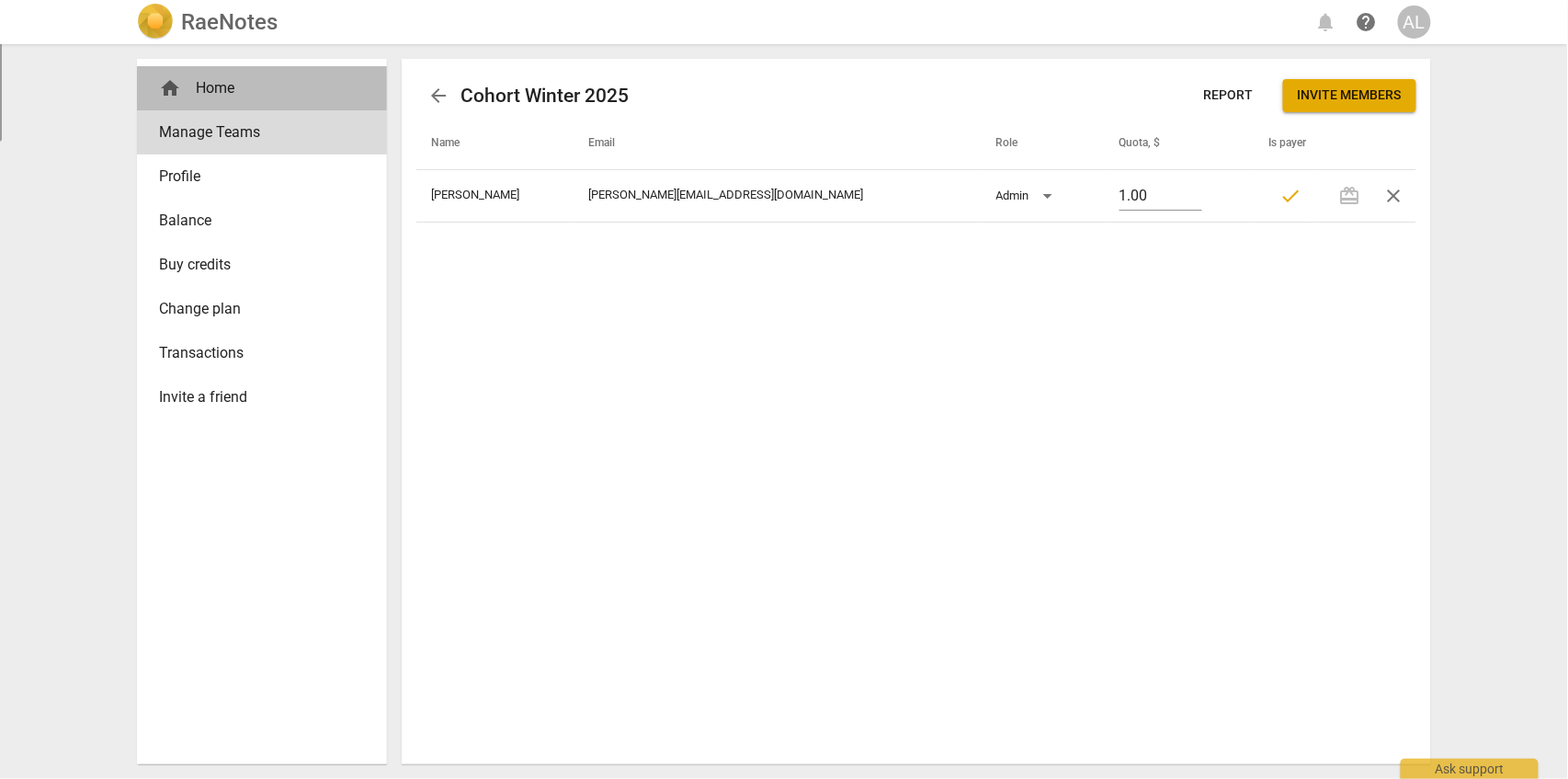
click at [196, 92] on div "home Home" at bounding box center [254, 88] width 191 height 22
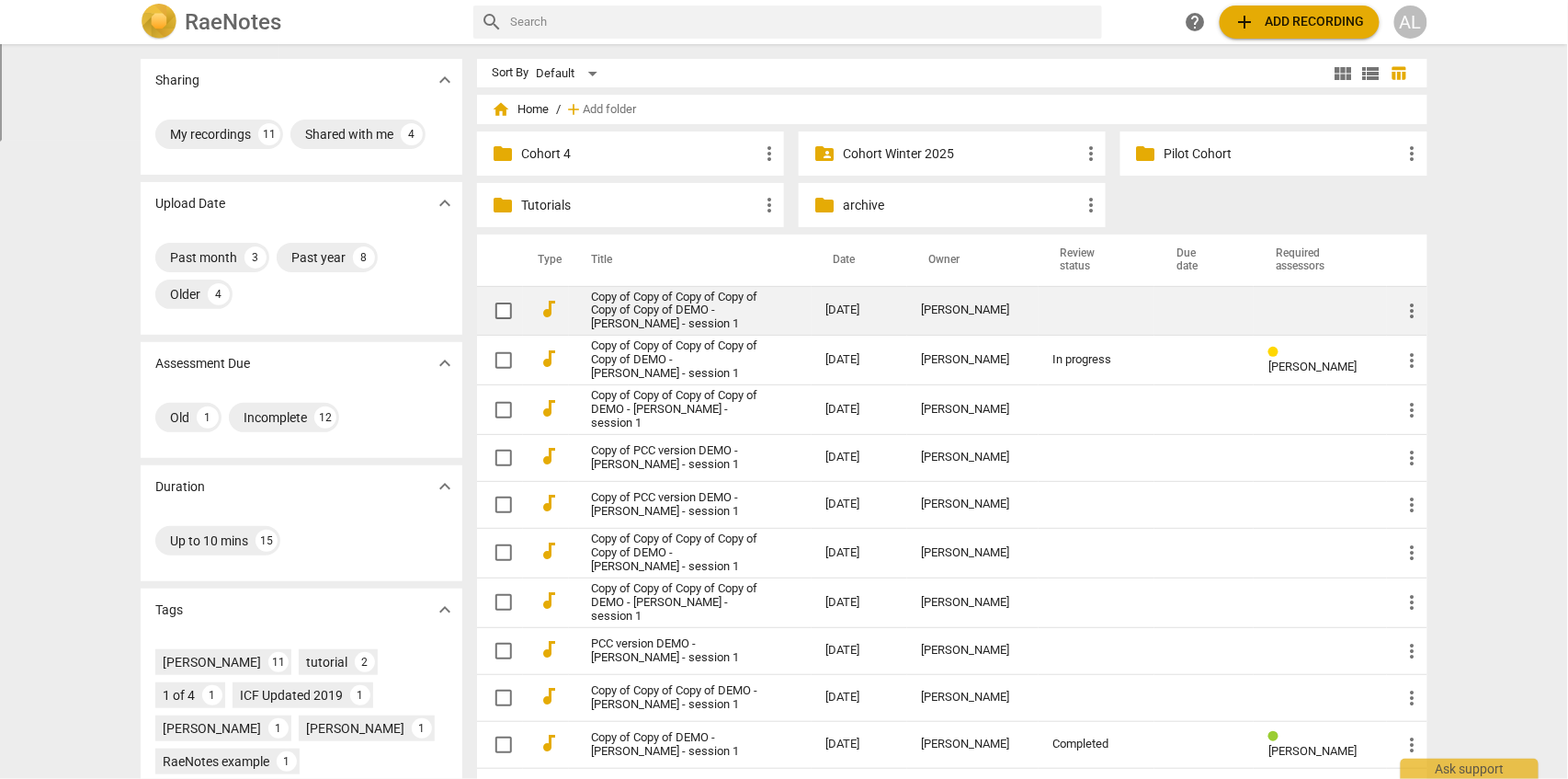
click at [667, 311] on link "Copy of Copy of Copy of Copy of Copy of Copy of DEMO - [PERSON_NAME] - session 1" at bounding box center [676, 311] width 169 height 42
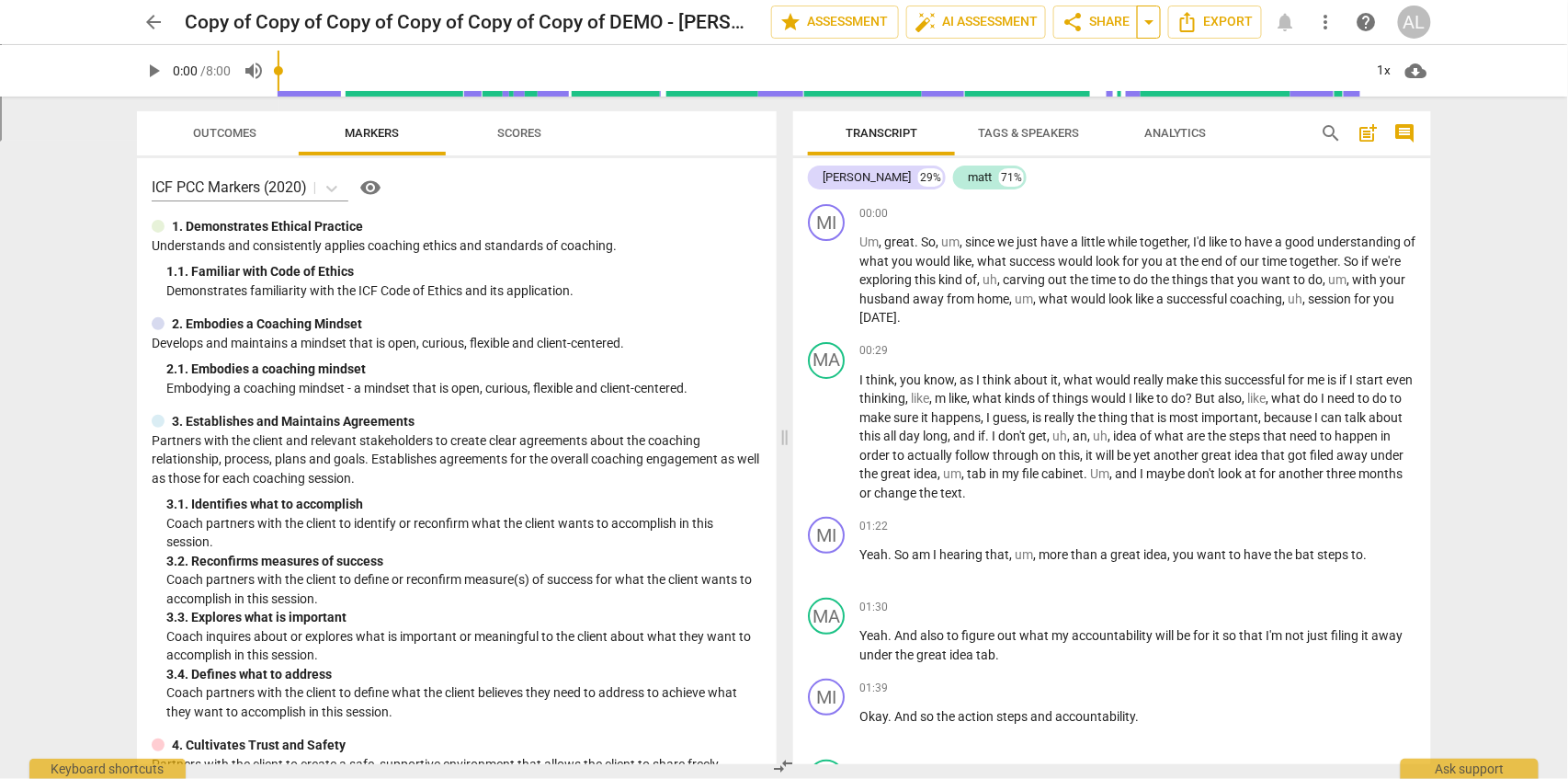
click at [1144, 22] on span "arrow_drop_down" at bounding box center [1149, 21] width 22 height 22
click at [1113, 22] on span "share Share" at bounding box center [1096, 21] width 68 height 22
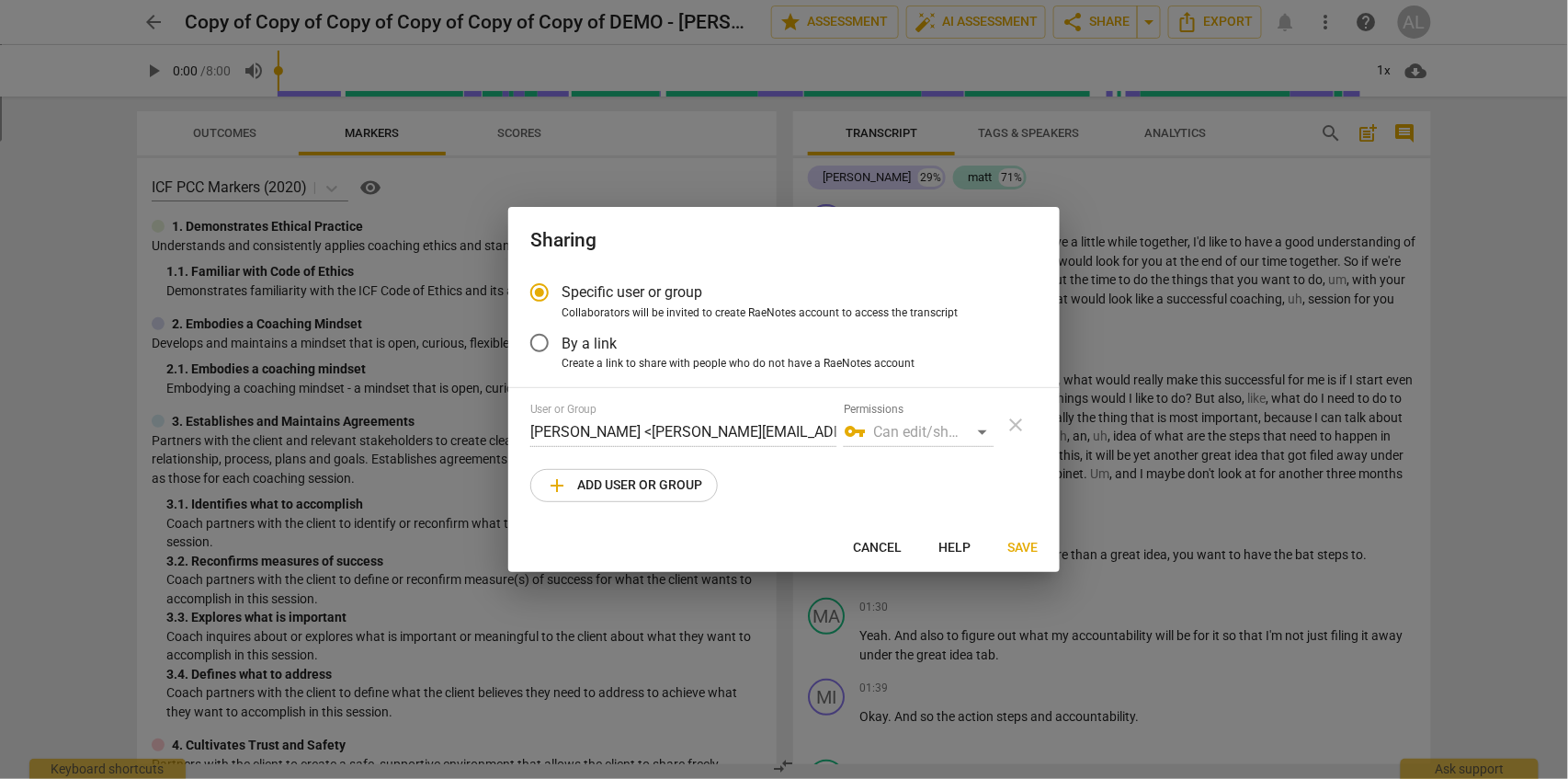
click at [871, 550] on span "Cancel" at bounding box center [878, 547] width 48 height 18
radio input "false"
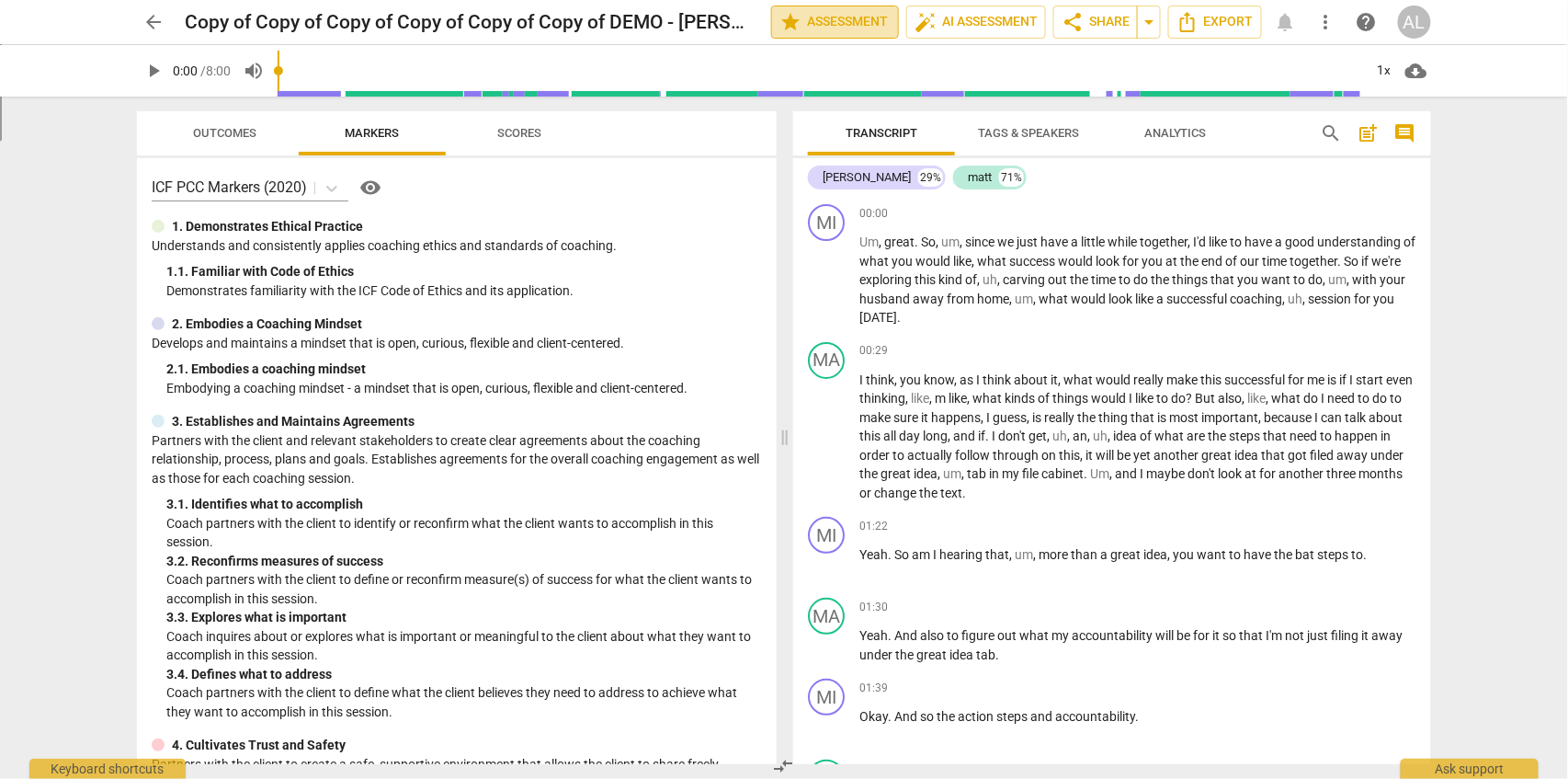
click at [842, 29] on span "star Assessment" at bounding box center [835, 21] width 112 height 22
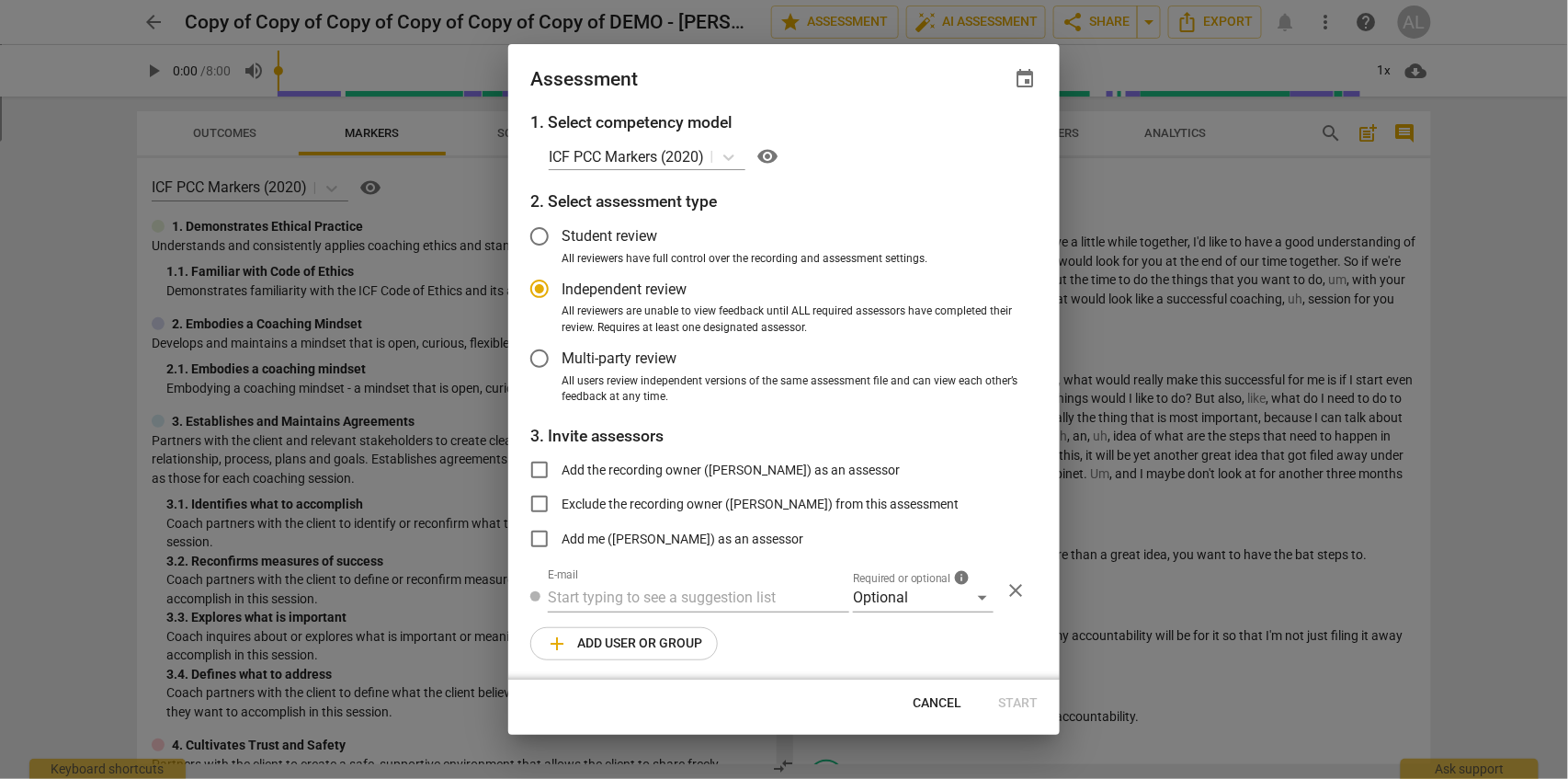
radio input "false"
click at [544, 361] on input "Multi-party review" at bounding box center [540, 359] width 45 height 45
radio input "false"
click at [551, 288] on input "Independent review" at bounding box center [540, 287] width 45 height 45
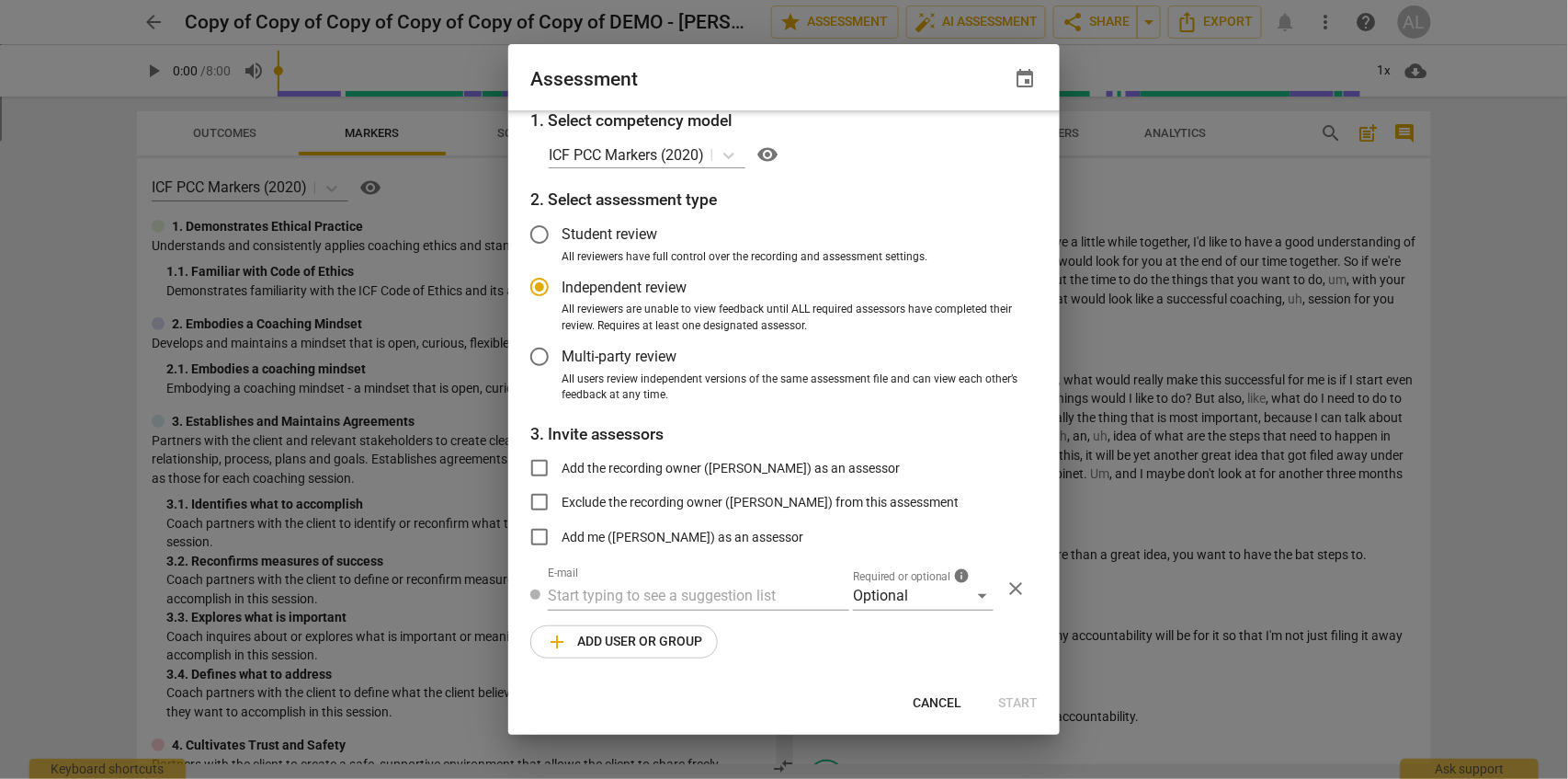
click at [633, 647] on span "add Add user or group" at bounding box center [624, 641] width 156 height 22
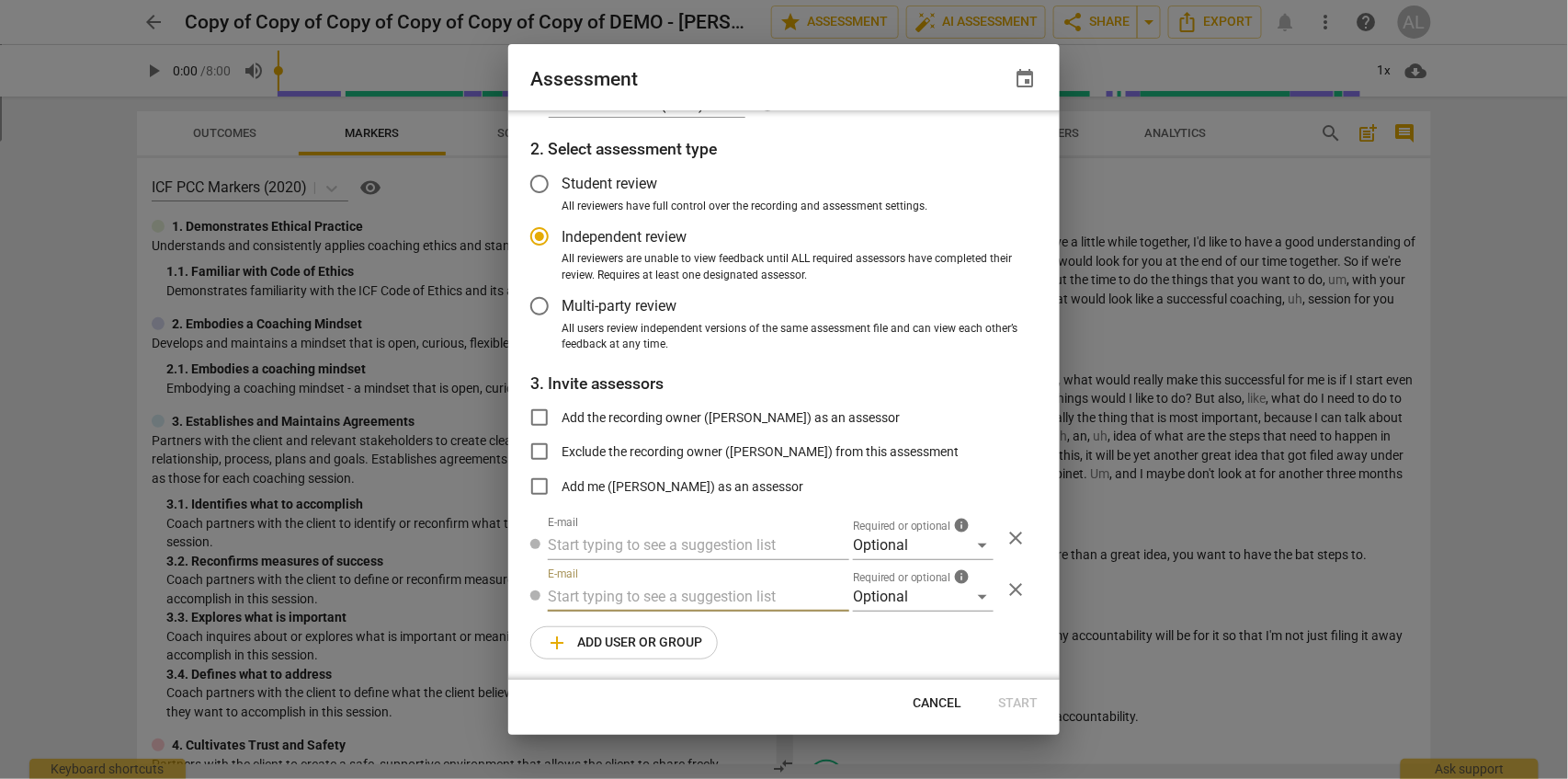
scroll to position [53, 0]
click at [981, 550] on div "Optional" at bounding box center [923, 544] width 141 height 29
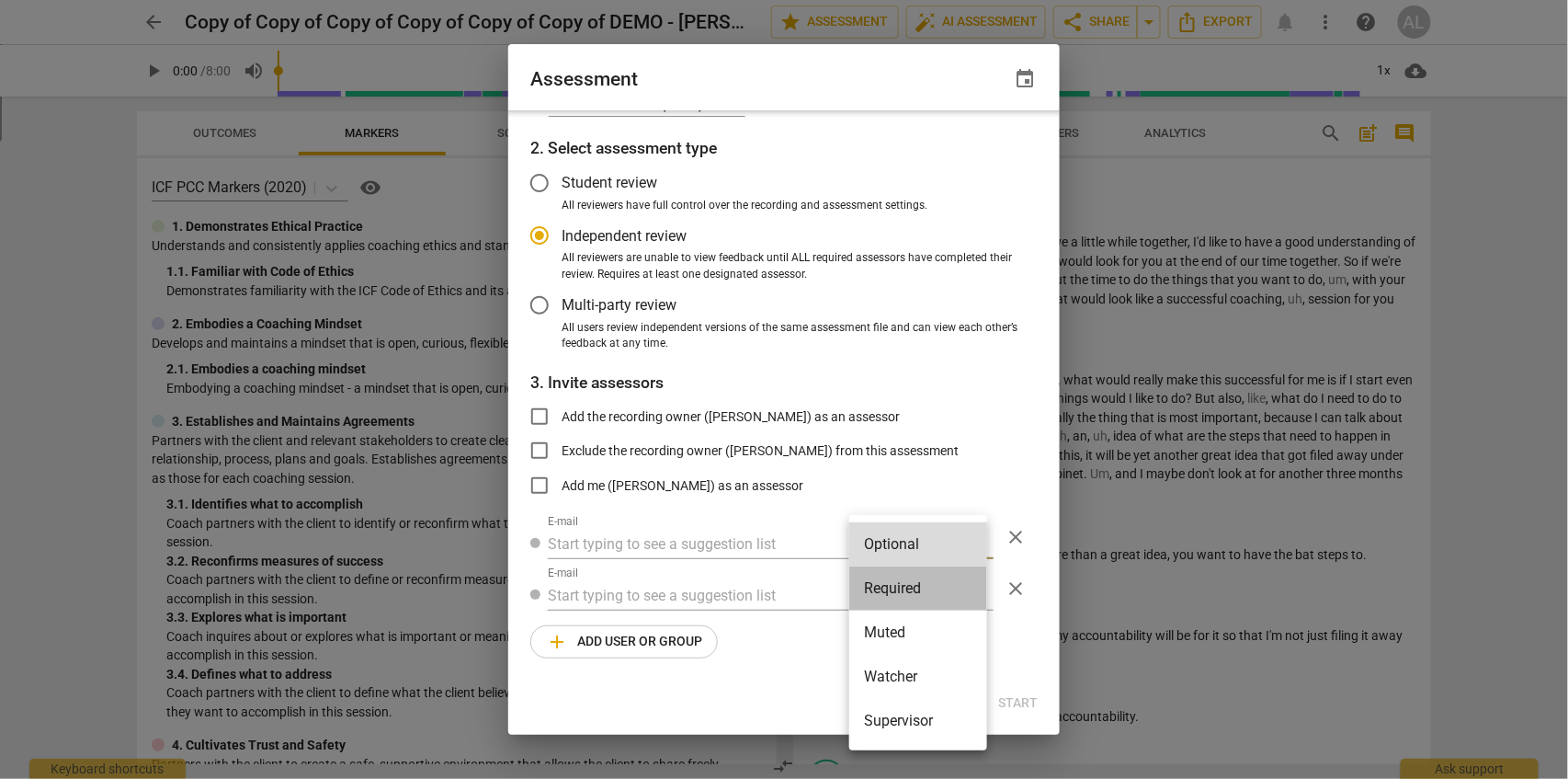
click at [891, 591] on li "Required" at bounding box center [918, 589] width 138 height 45
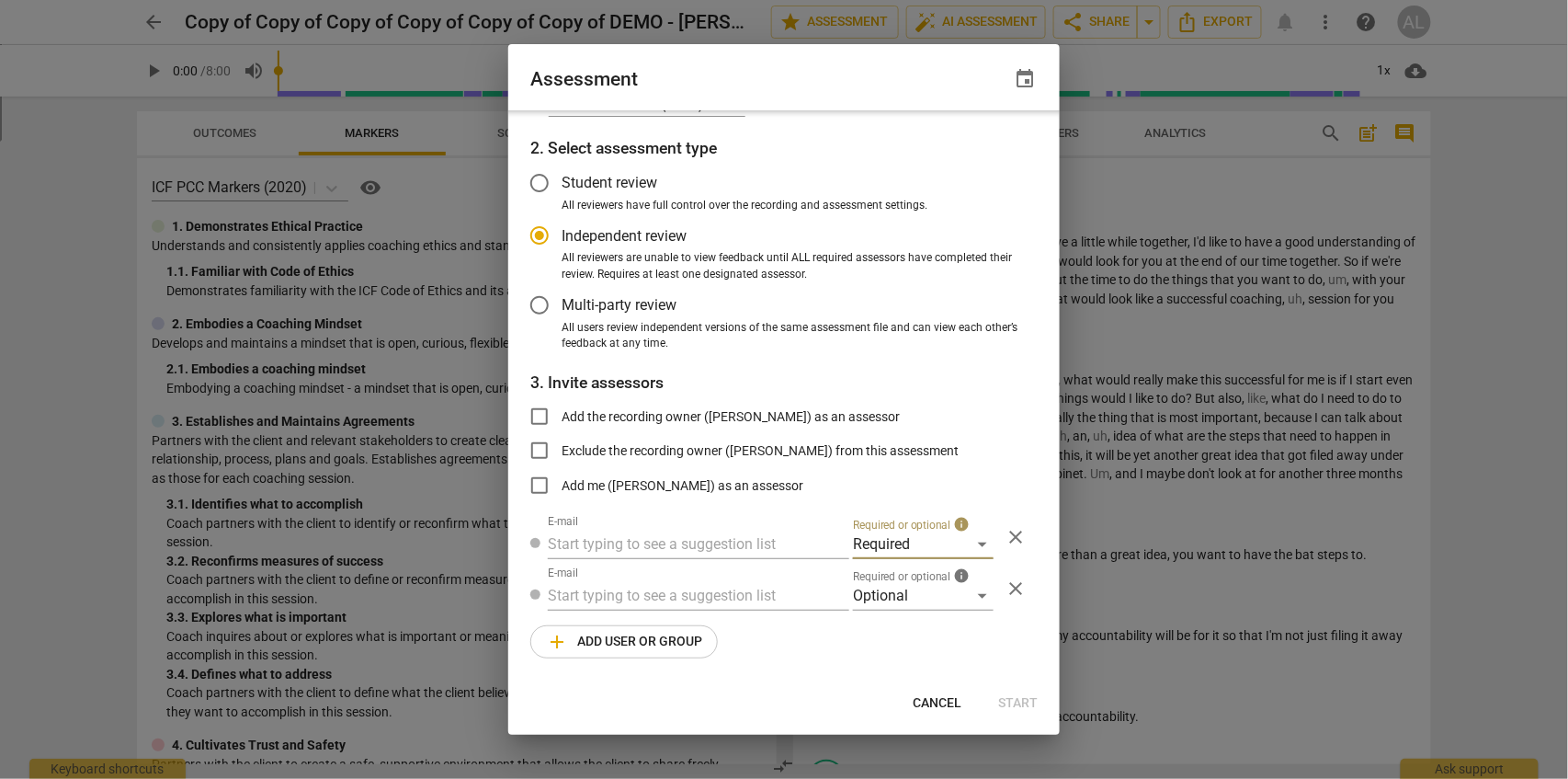
radio input "false"
click at [544, 305] on input "Multi-party review" at bounding box center [540, 306] width 45 height 45
radio input "false"
click at [545, 234] on input "Independent review" at bounding box center [540, 236] width 45 height 45
click at [613, 548] on input "text" at bounding box center [698, 544] width 302 height 29
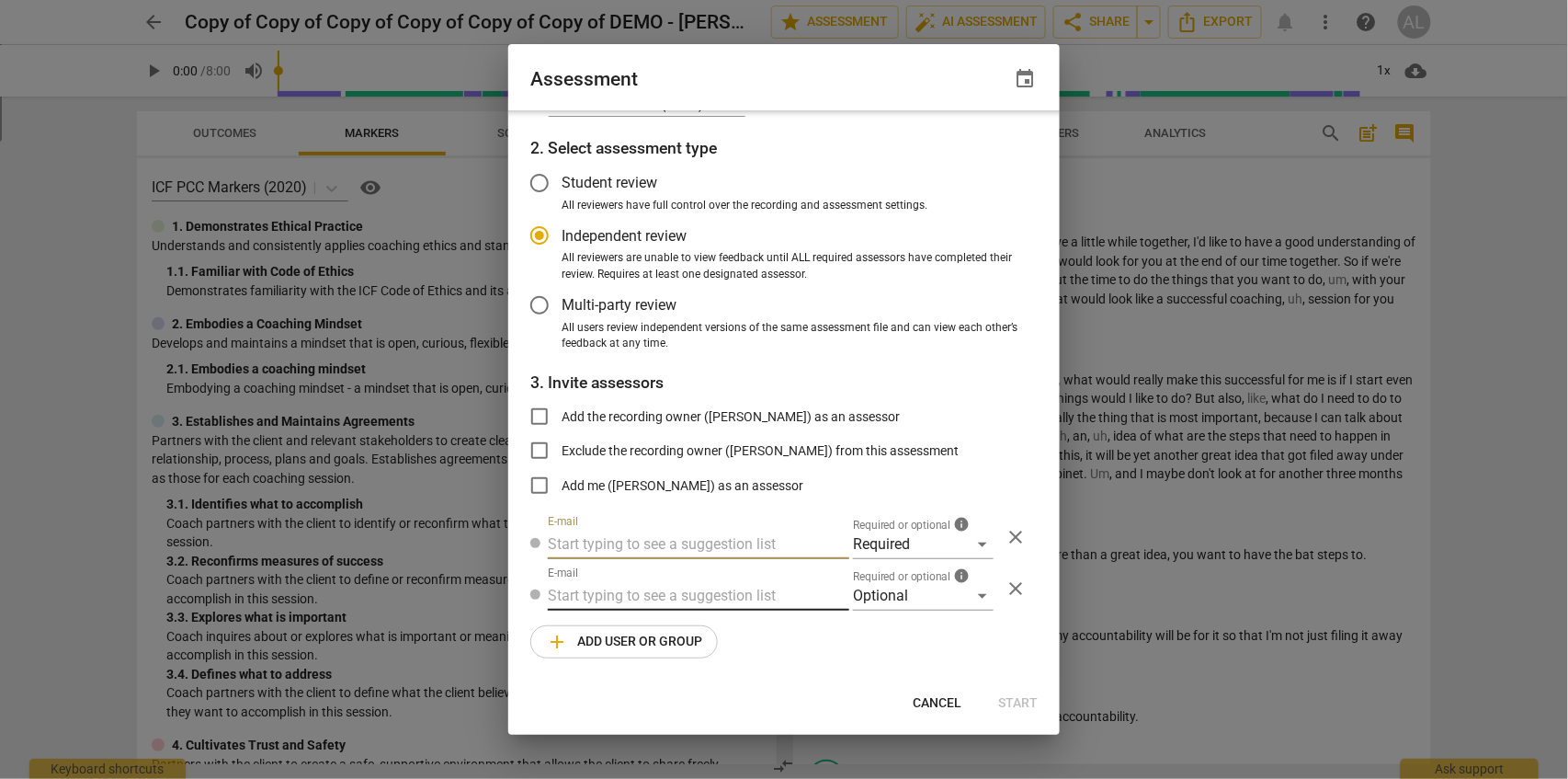
click at [613, 591] on input "text" at bounding box center [698, 596] width 302 height 29
click at [976, 544] on div "Required" at bounding box center [923, 544] width 141 height 29
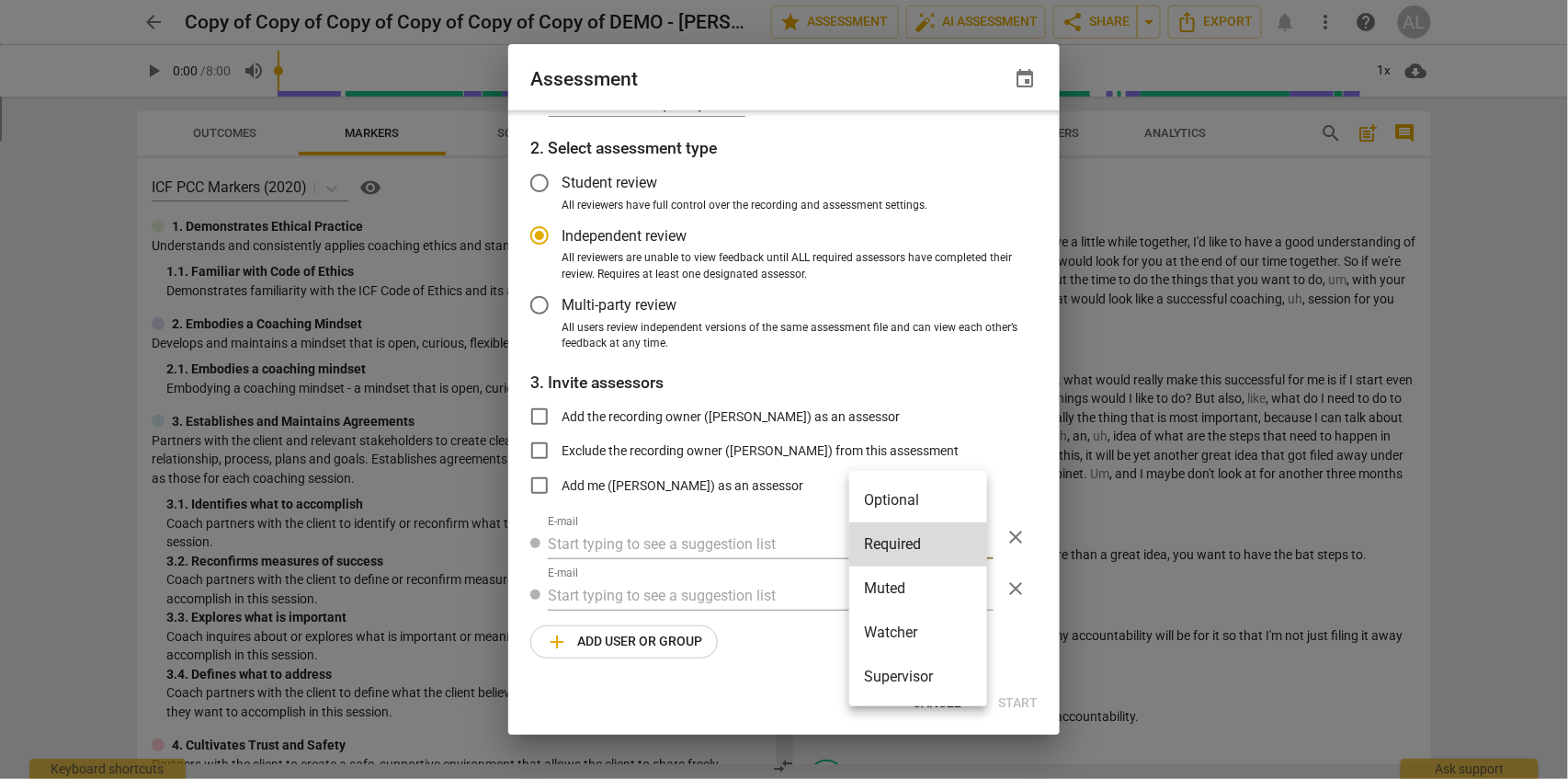
click at [1161, 425] on div at bounding box center [784, 389] width 1568 height 779
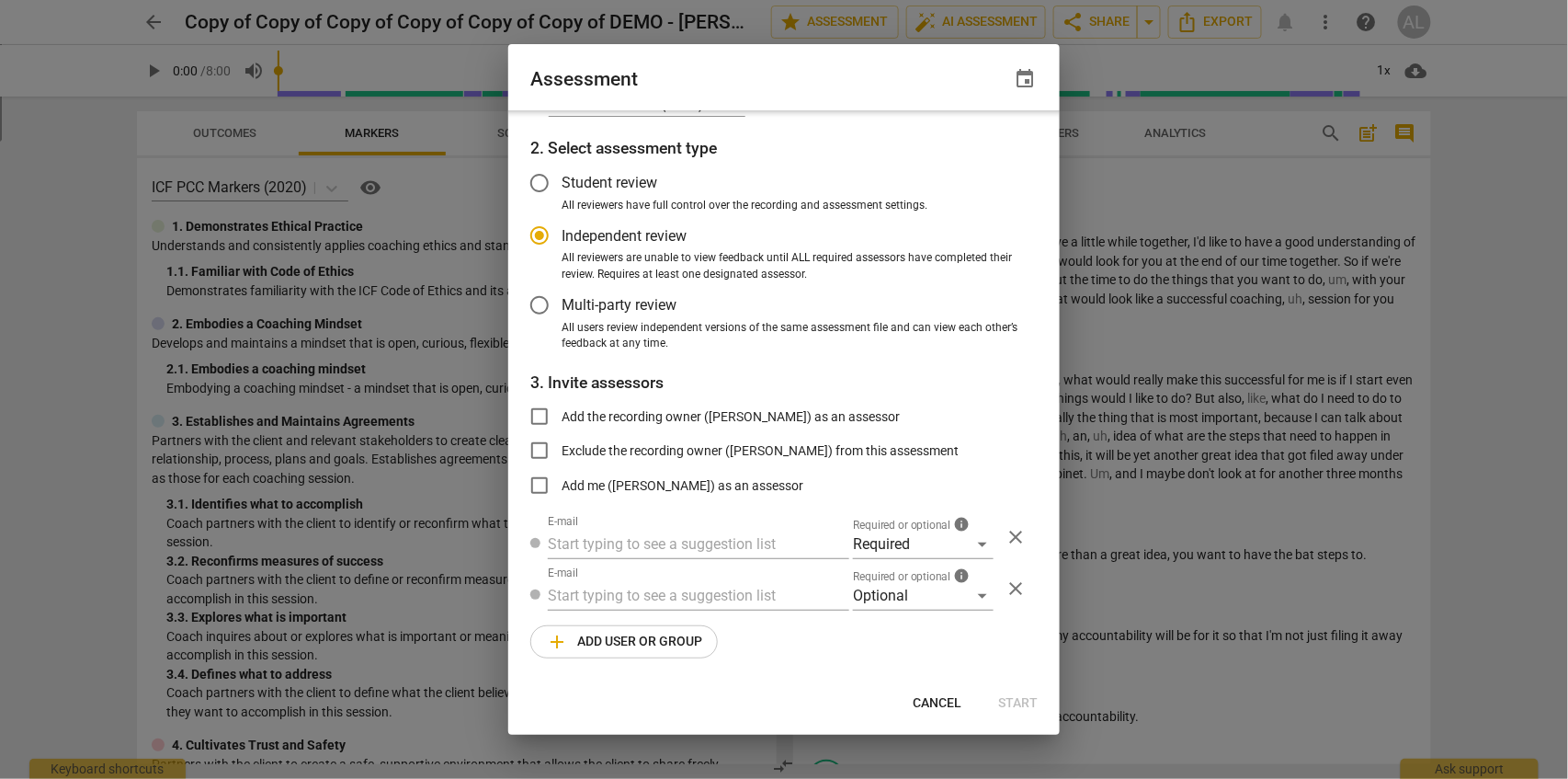
drag, startPoint x: 1221, startPoint y: 398, endPoint x: 1220, endPoint y: 384, distance: 14.0
click at [1221, 398] on div at bounding box center [784, 389] width 1568 height 779
radio input "false"
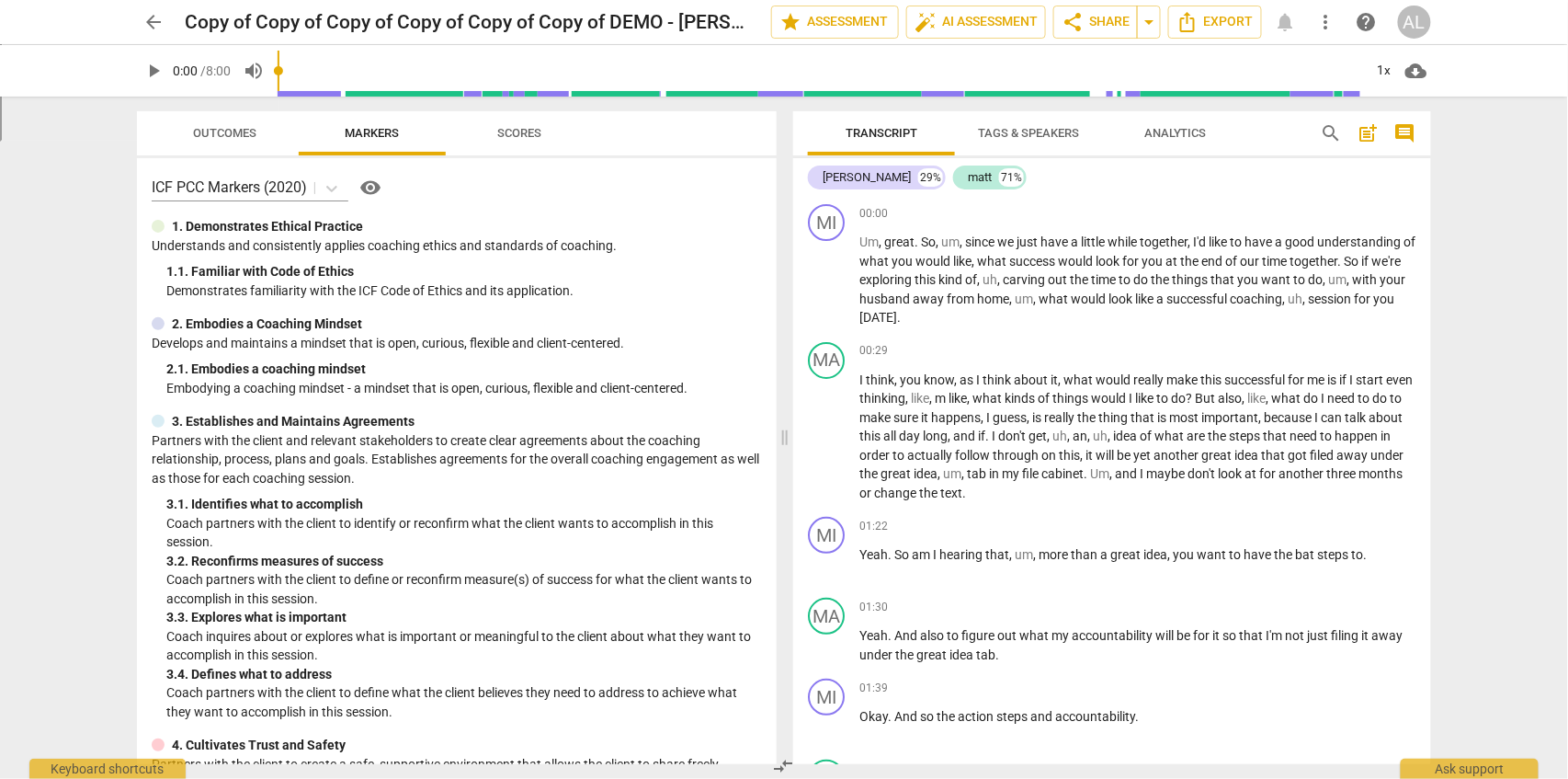
click at [1333, 24] on span "more_vert" at bounding box center [1326, 21] width 22 height 22
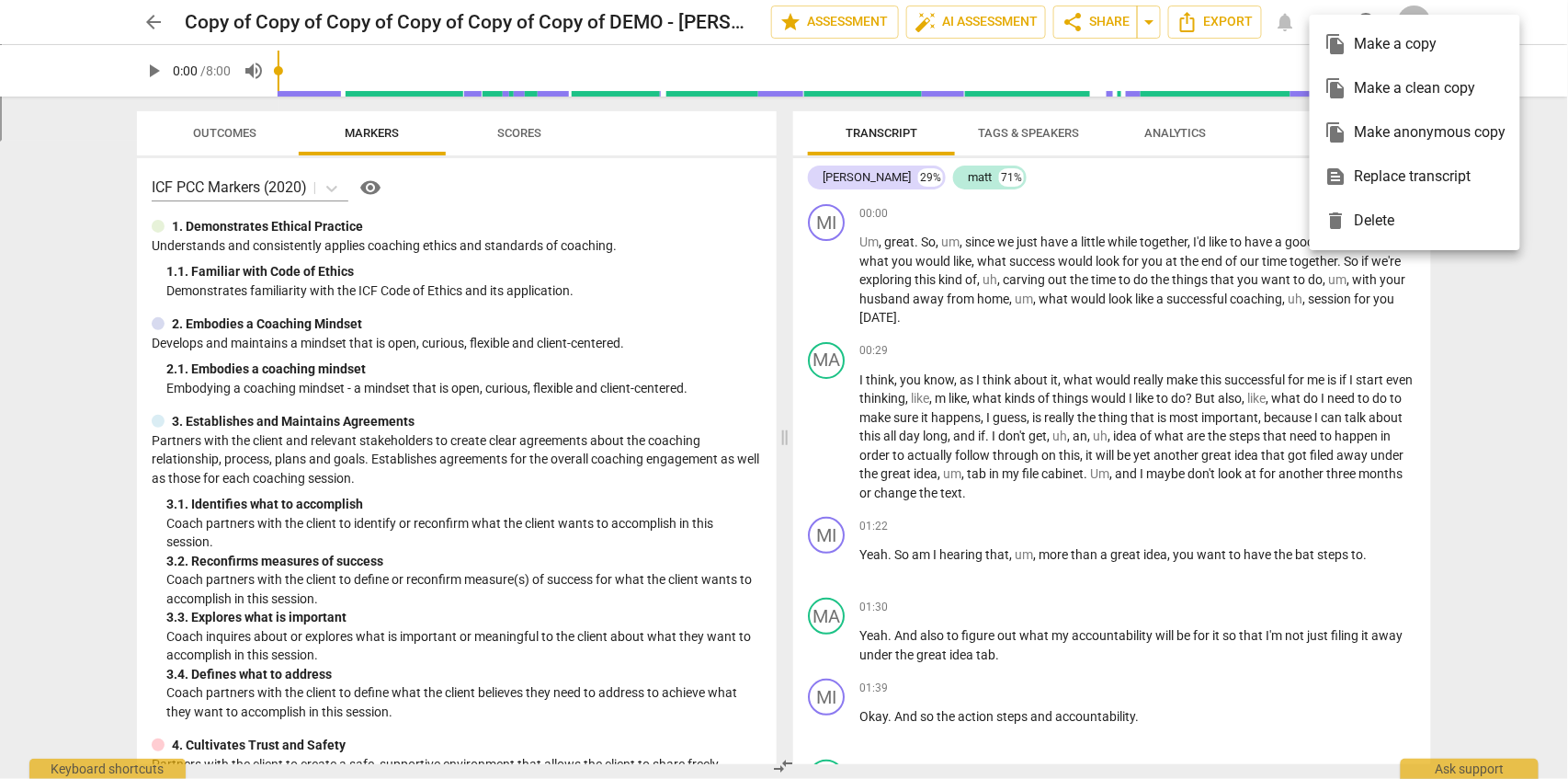
click at [854, 22] on div at bounding box center [784, 389] width 1568 height 779
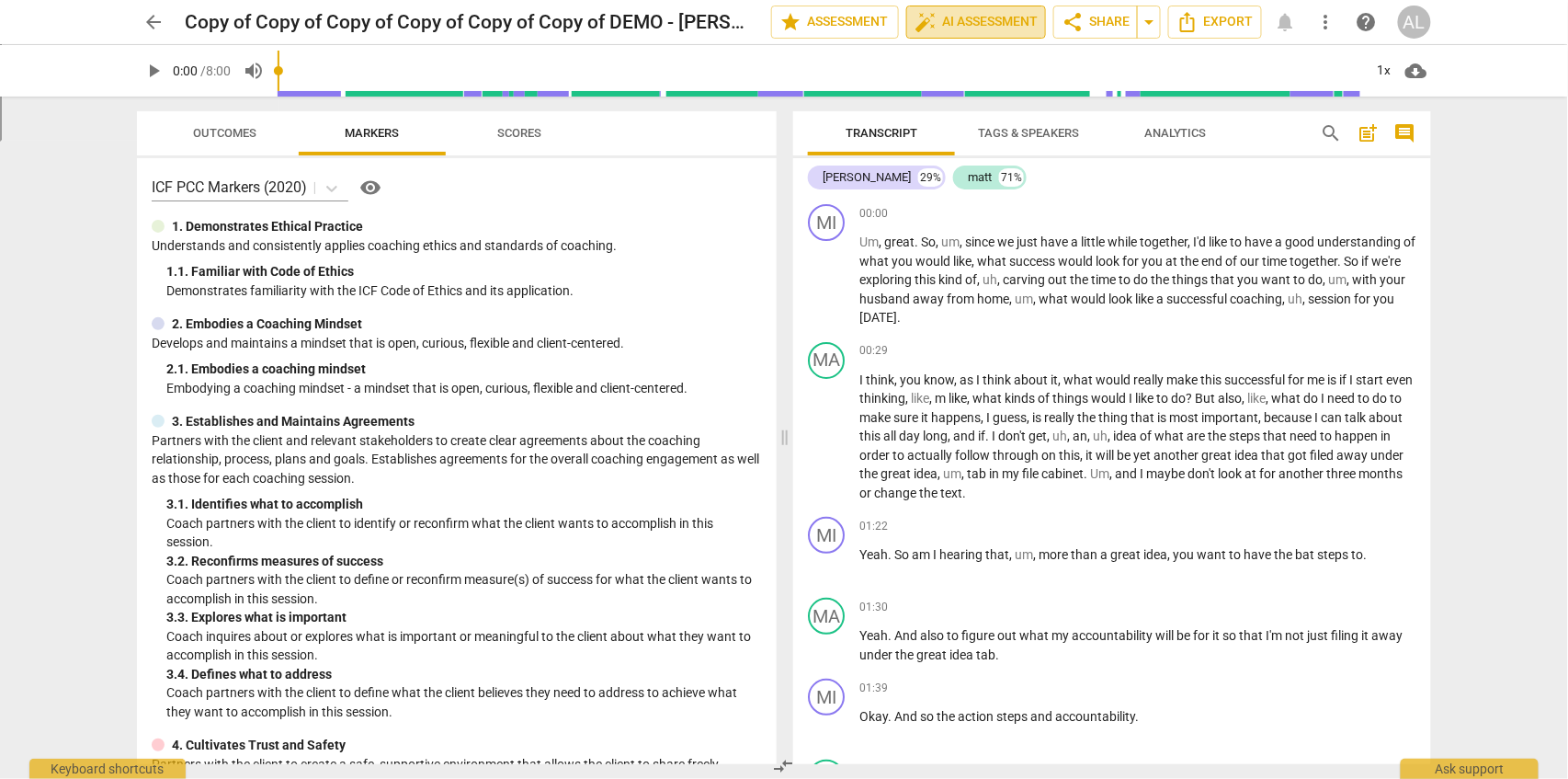
click at [997, 21] on span "auto_fix_high AI Assessment" at bounding box center [976, 21] width 123 height 22
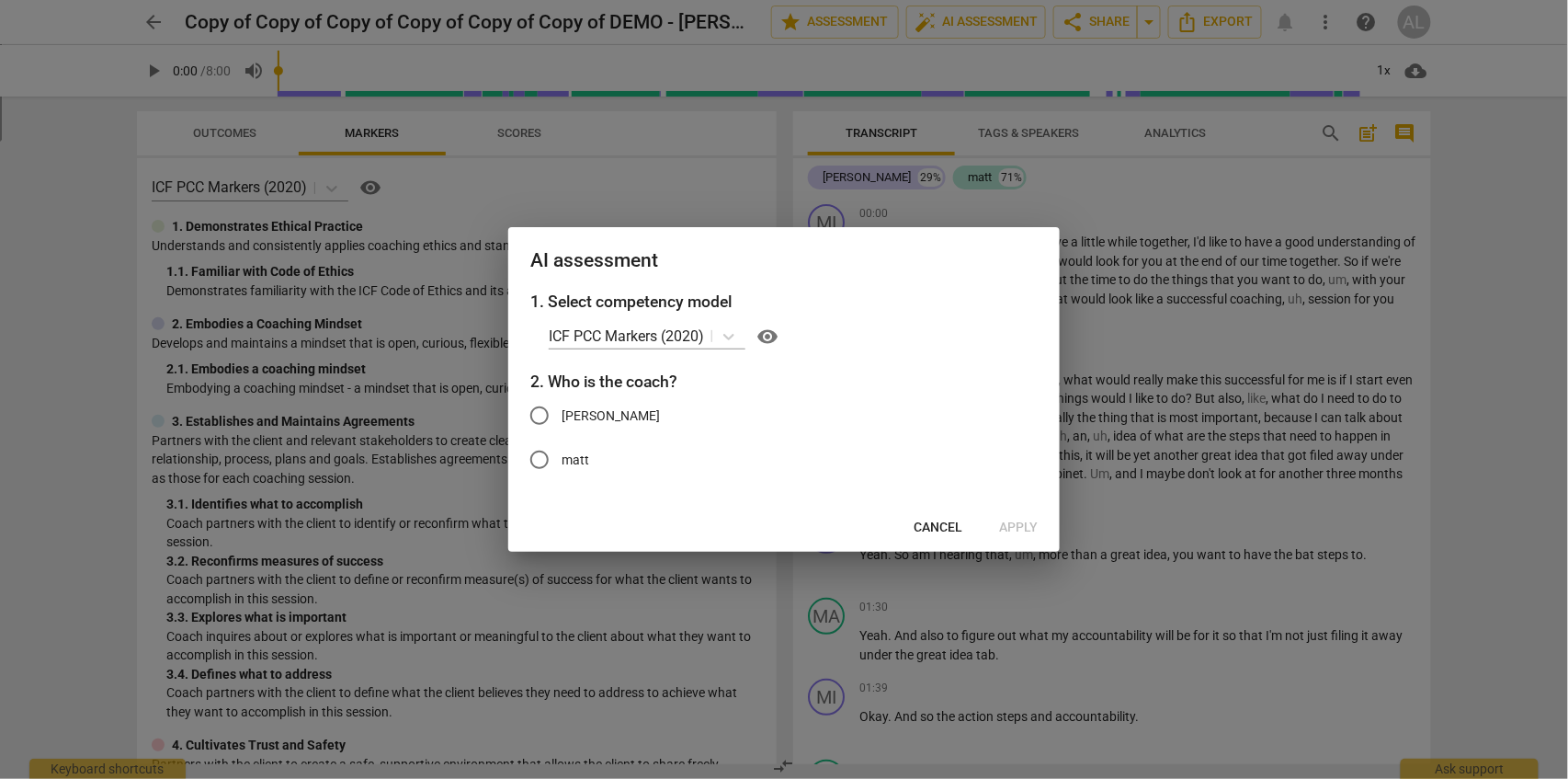
click at [948, 515] on button "Cancel" at bounding box center [938, 528] width 79 height 33
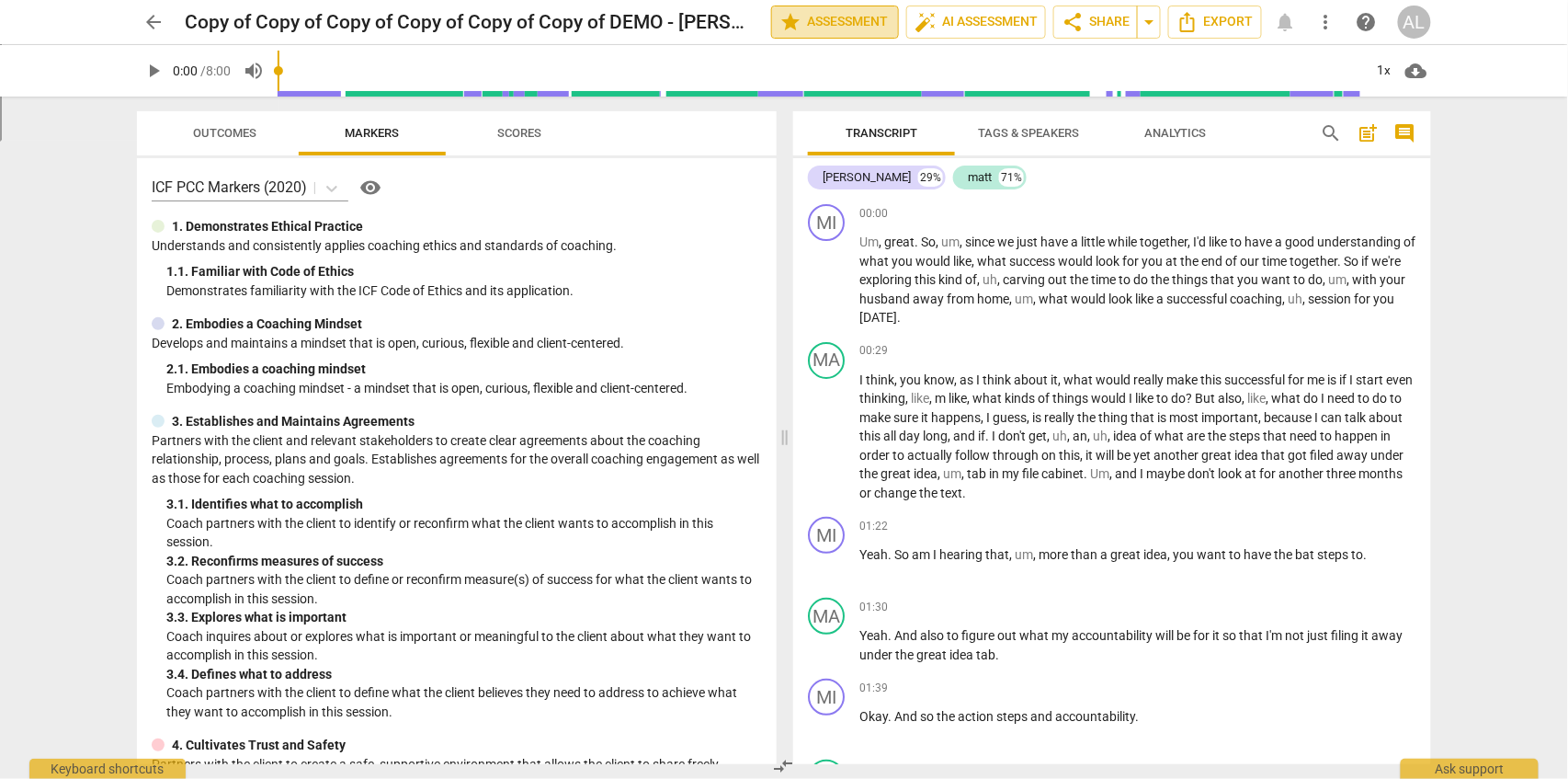
click at [831, 26] on span "star Assessment" at bounding box center [835, 21] width 112 height 22
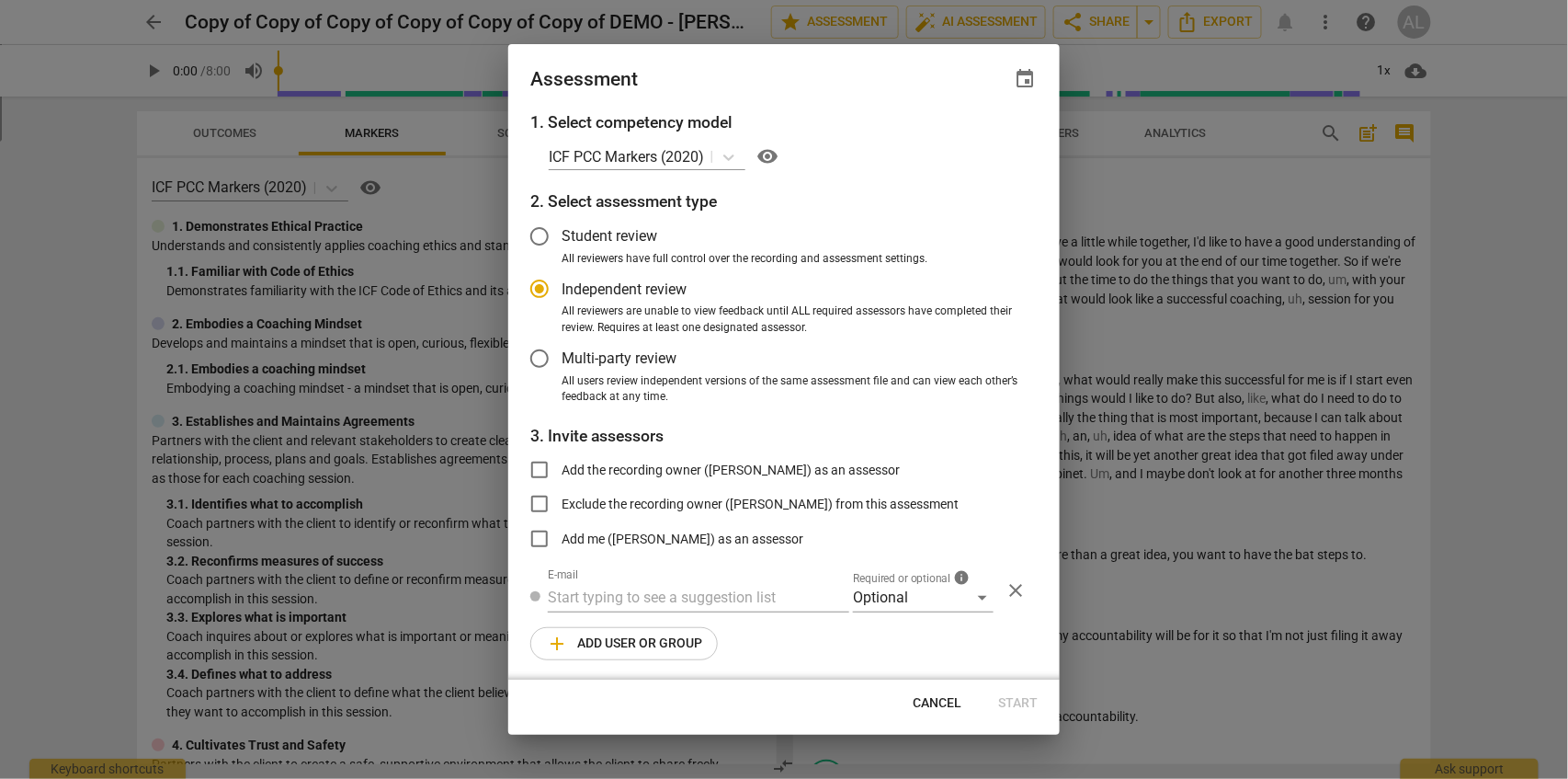
click at [1184, 499] on div at bounding box center [784, 389] width 1568 height 779
radio input "false"
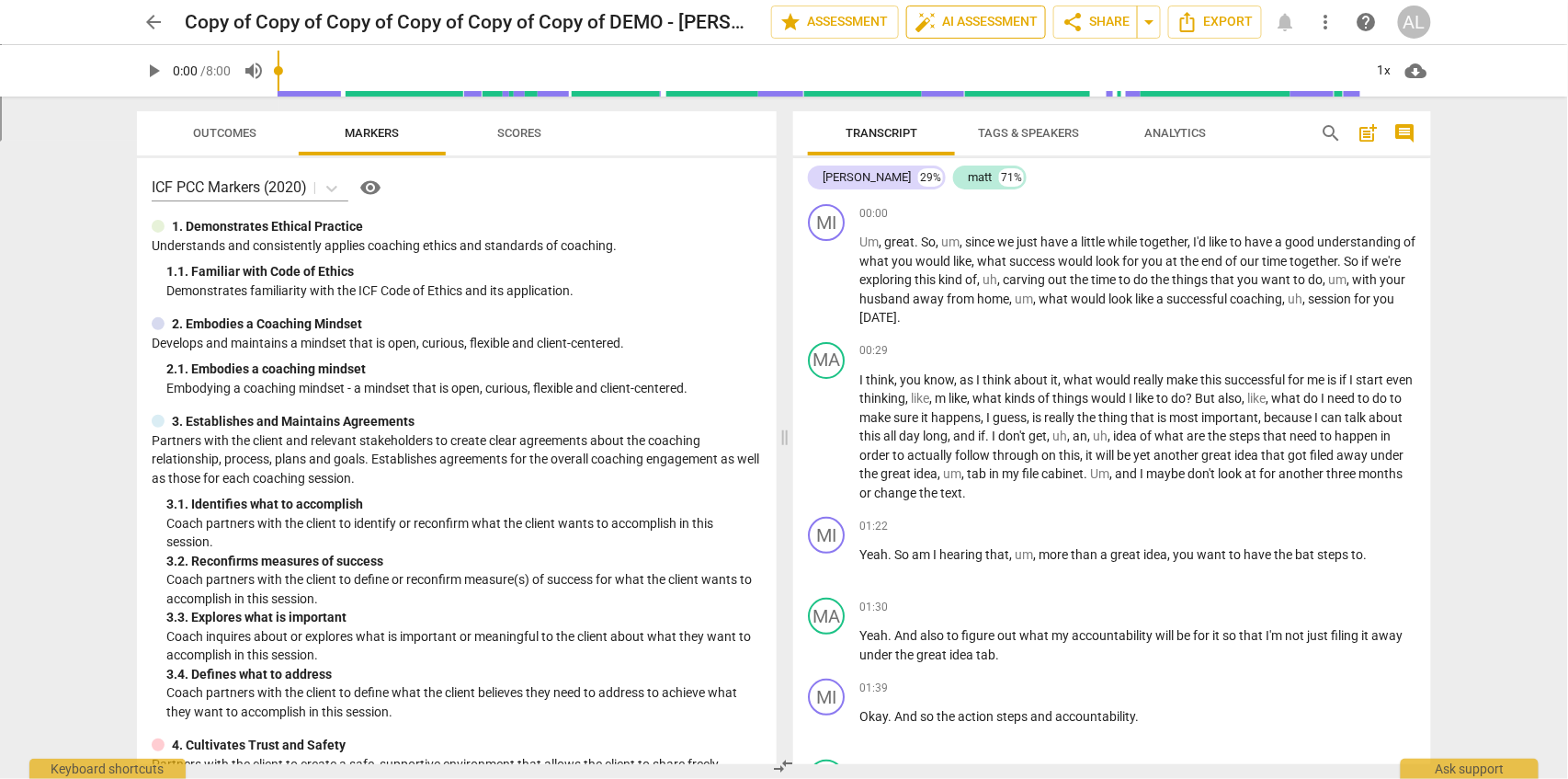
click at [982, 23] on span "auto_fix_high AI Assessment" at bounding box center [976, 21] width 123 height 22
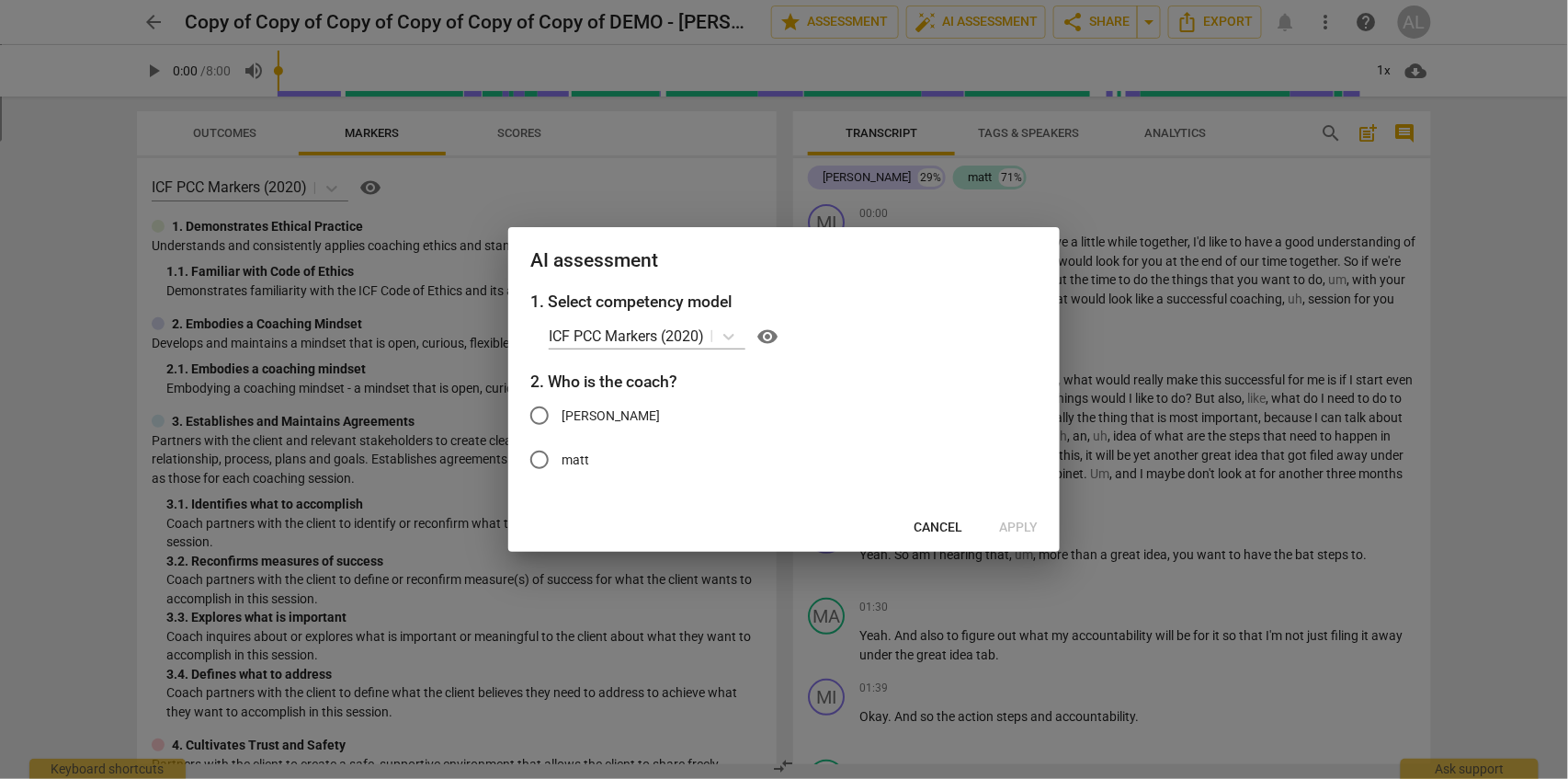
click at [1106, 281] on div at bounding box center [784, 389] width 1568 height 779
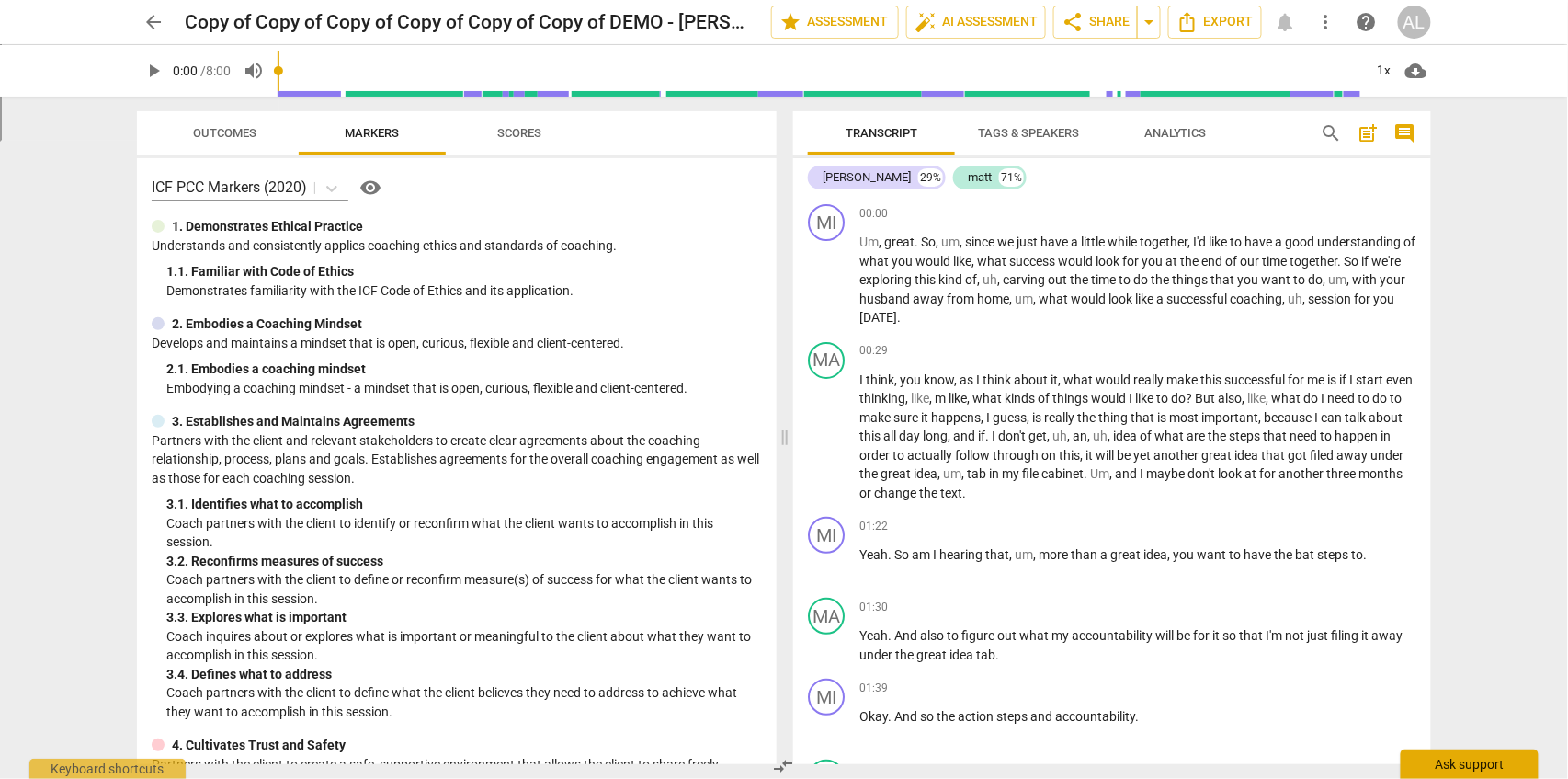
click at [1422, 760] on div "Ask support" at bounding box center [1470, 764] width 138 height 29
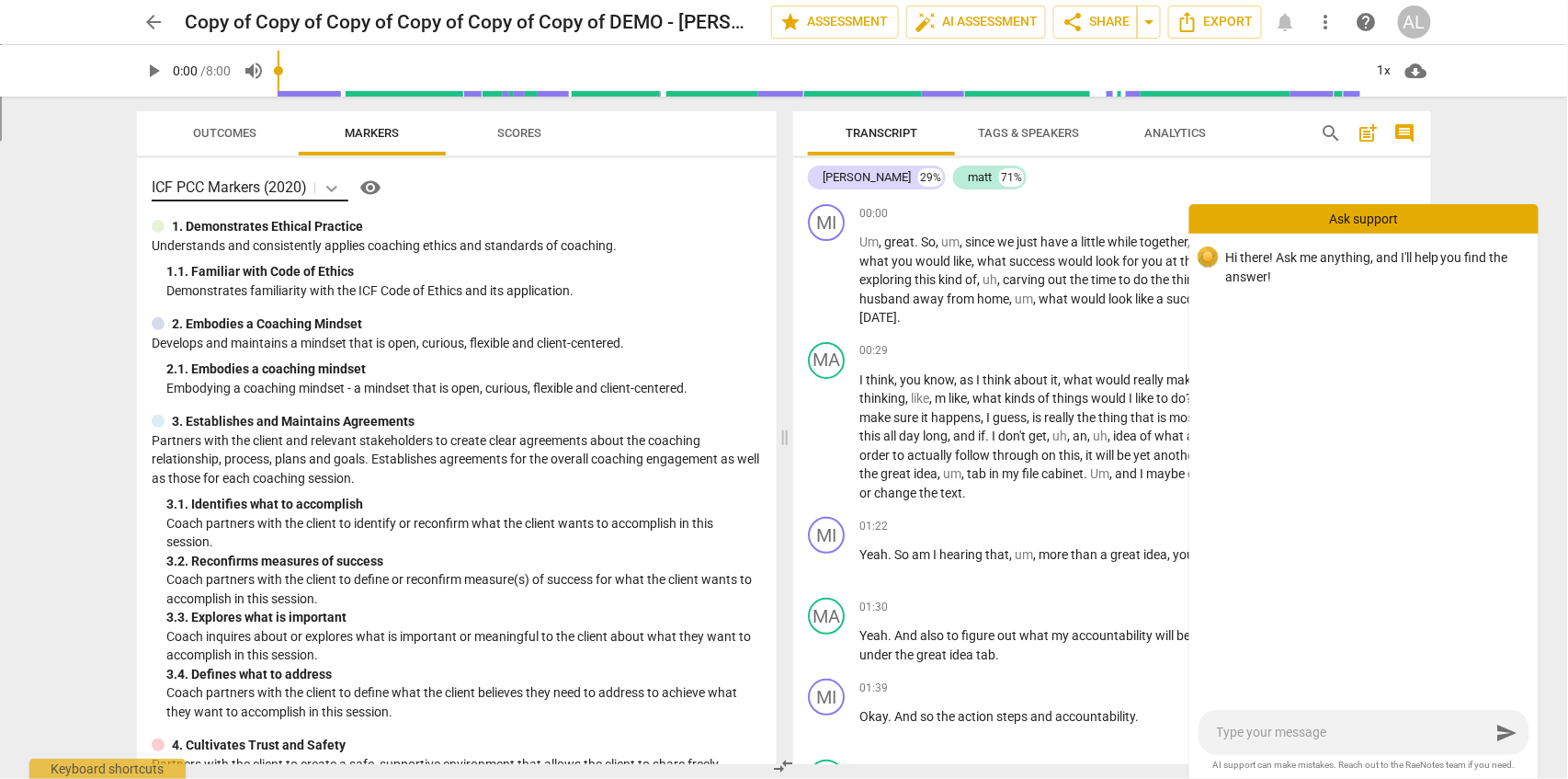
click at [330, 185] on icon at bounding box center [332, 188] width 11 height 7
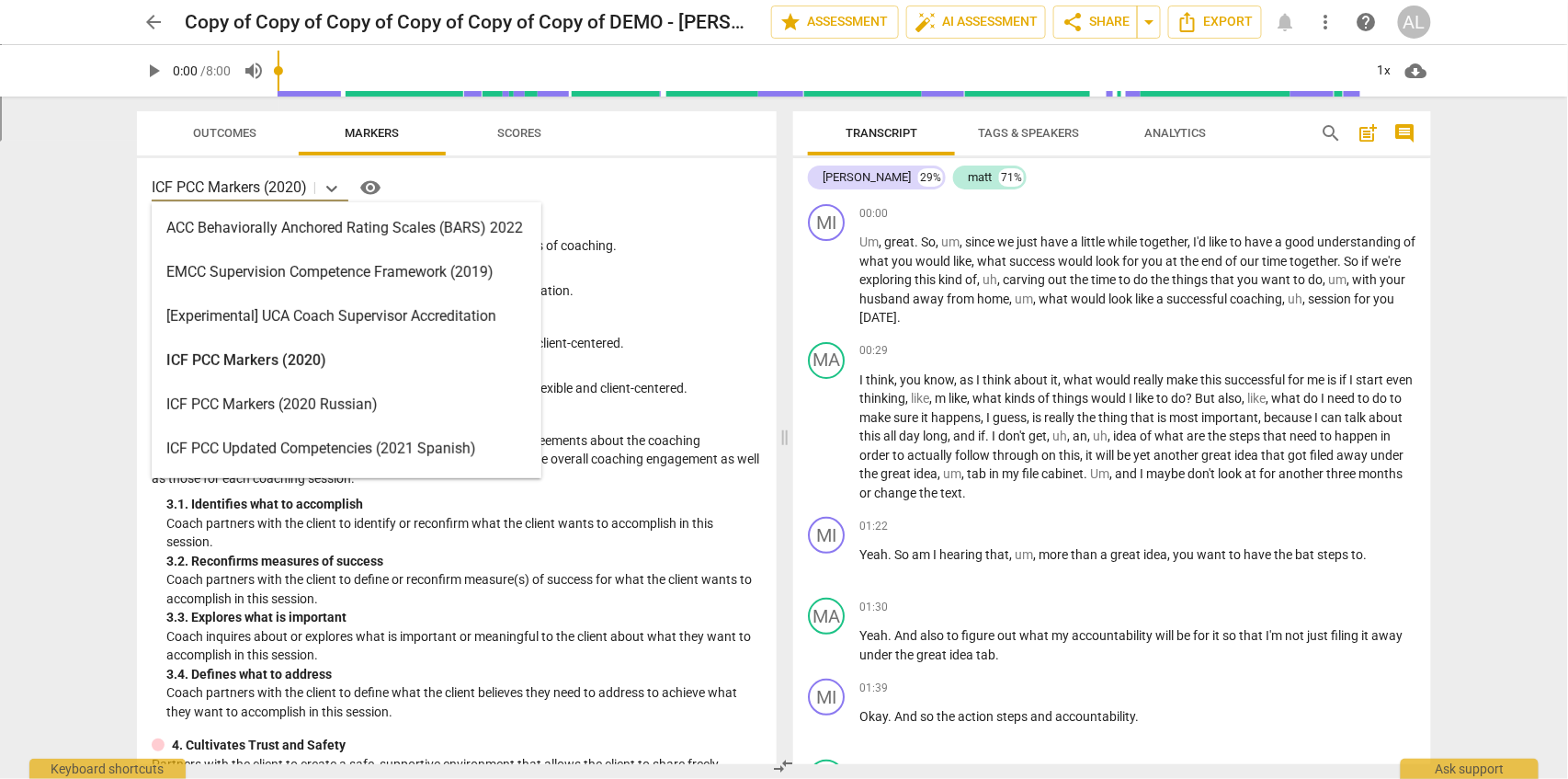
scroll to position [0, 0]
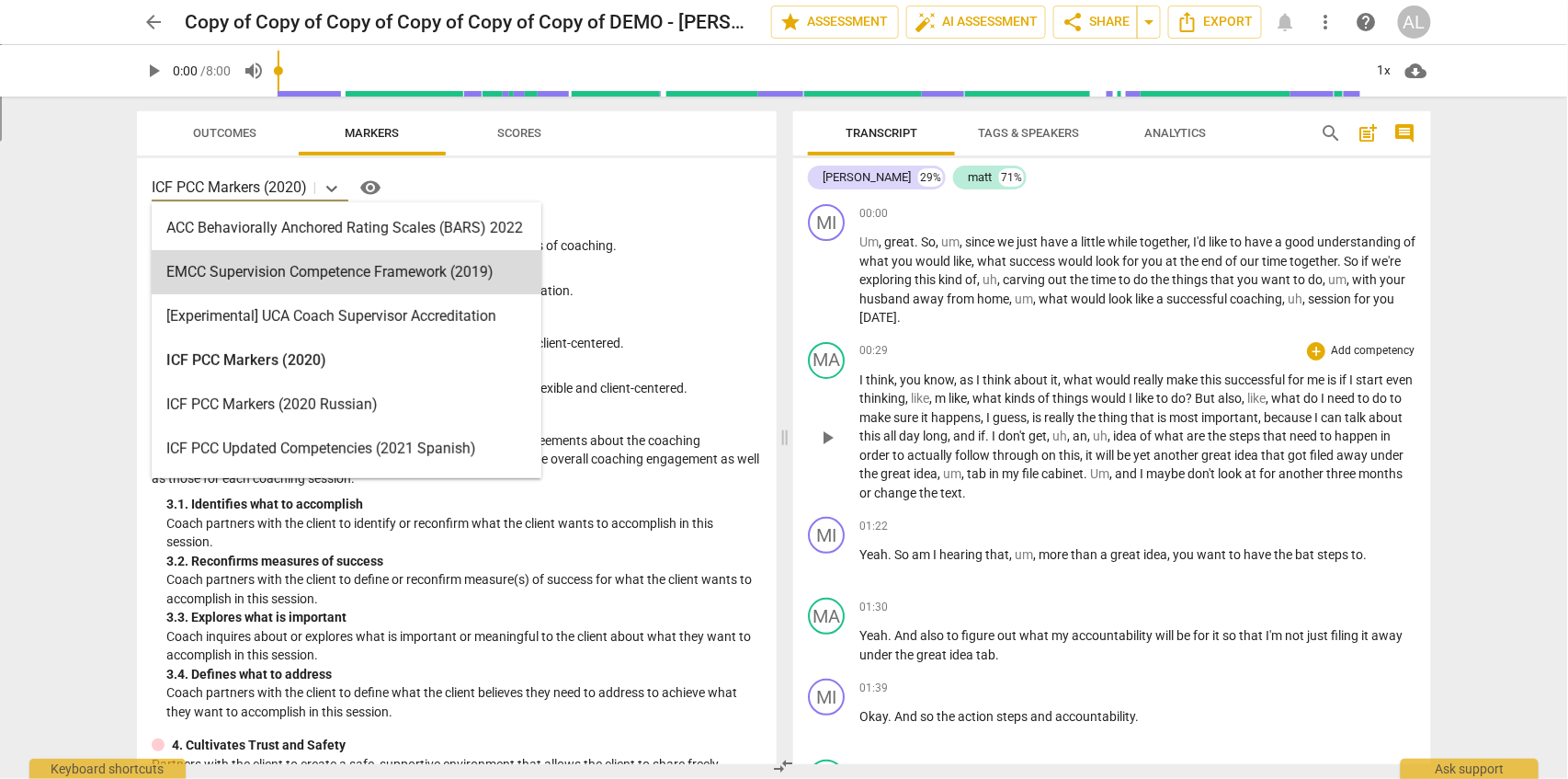
click at [1118, 406] on p "I think , you know , as I think about it , what would really make this successf…" at bounding box center [1137, 437] width 557 height 133
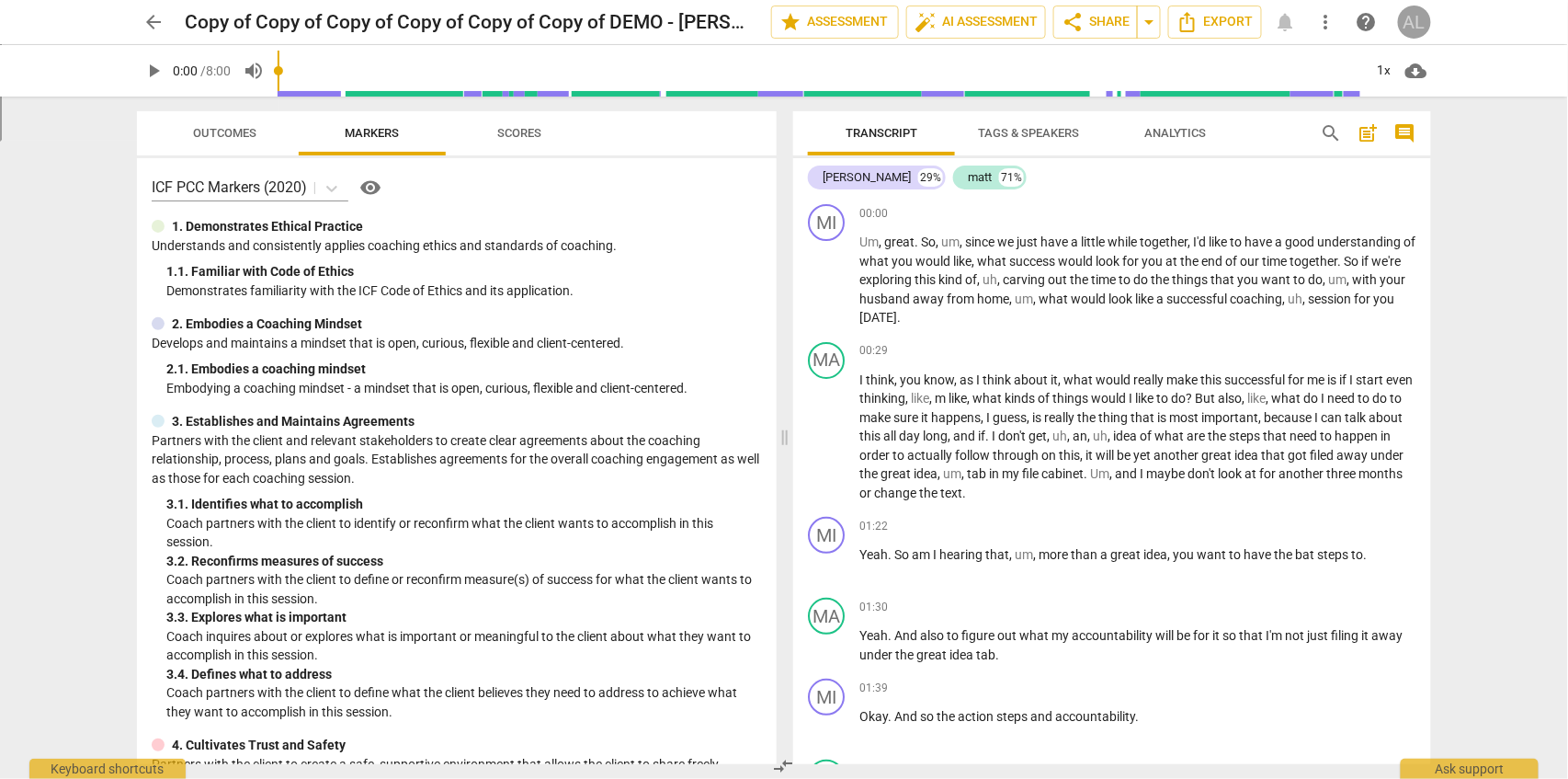
click at [1417, 26] on div "AL" at bounding box center [1415, 22] width 33 height 33
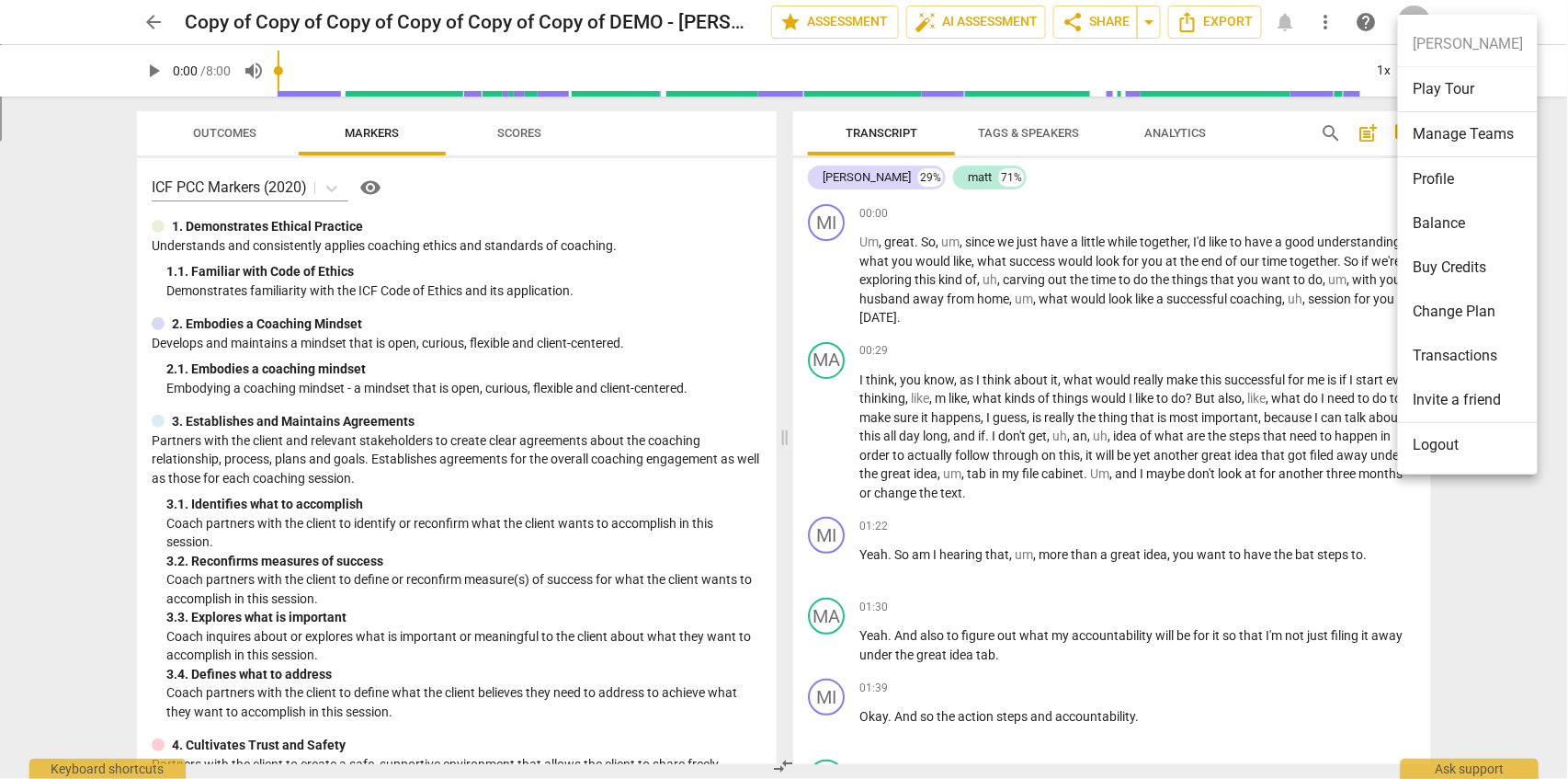
click at [1261, 242] on div at bounding box center [784, 389] width 1568 height 779
